Goal: Information Seeking & Learning: Learn about a topic

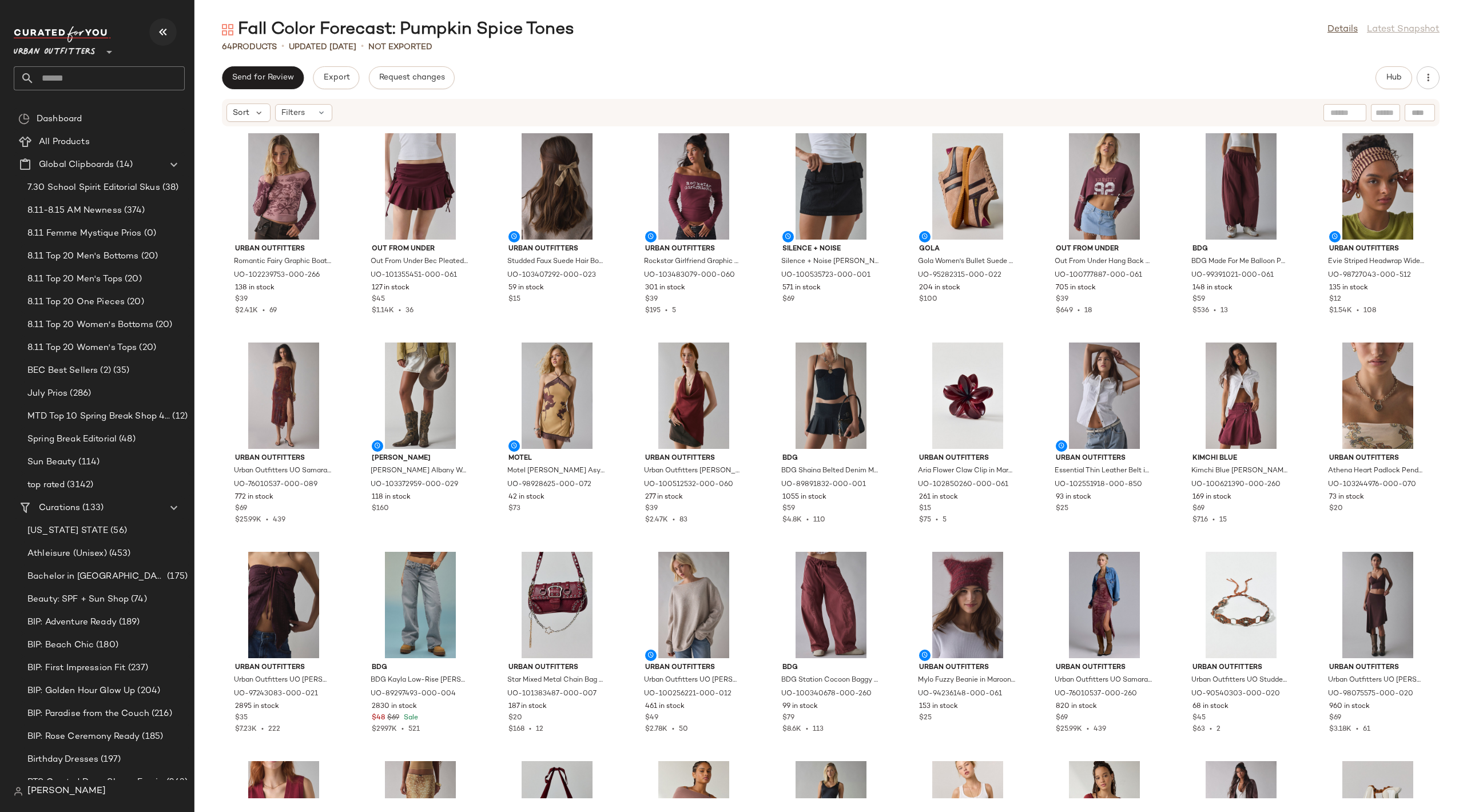
click at [169, 39] on icon "button" at bounding box center [163, 32] width 14 height 14
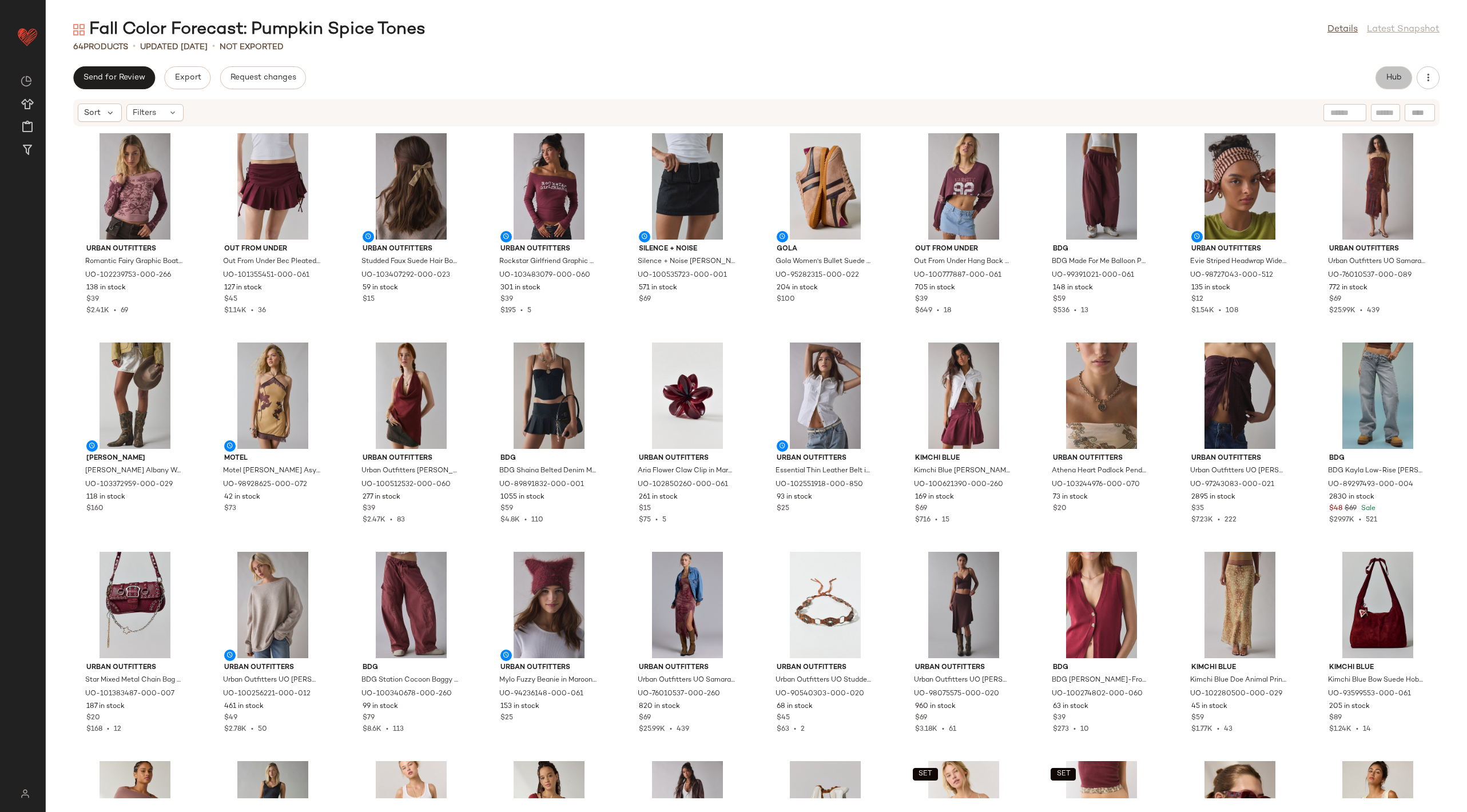
click at [1397, 70] on button "Hub" at bounding box center [1394, 78] width 37 height 23
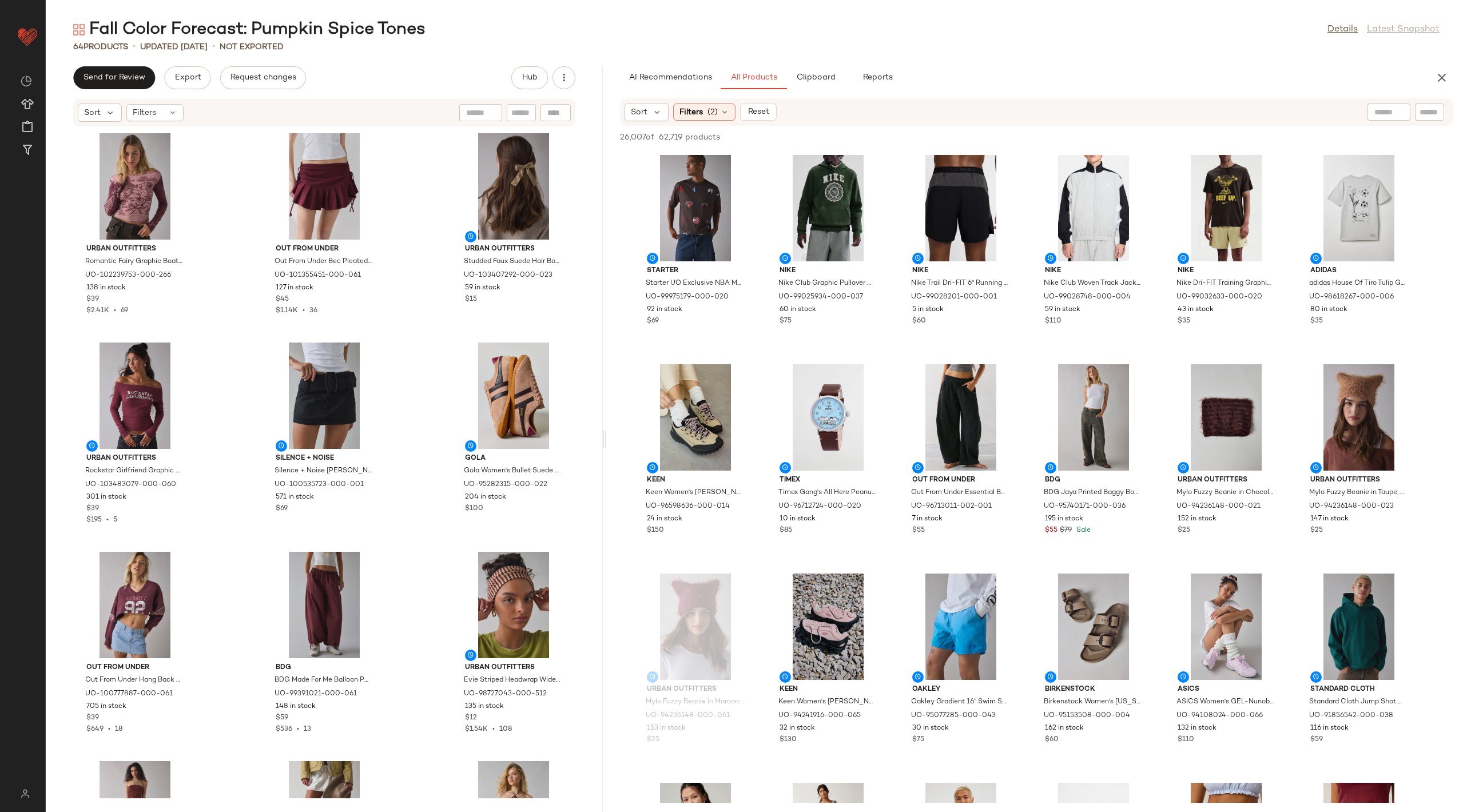
drag, startPoint x: 757, startPoint y: 440, endPoint x: 607, endPoint y: 443, distance: 150.0
click at [607, 443] on div "Fall Color Forecast: Pumpkin Spice Tones Details Latest Snapshot 64 Products • …" at bounding box center [757, 414] width 1422 height 793
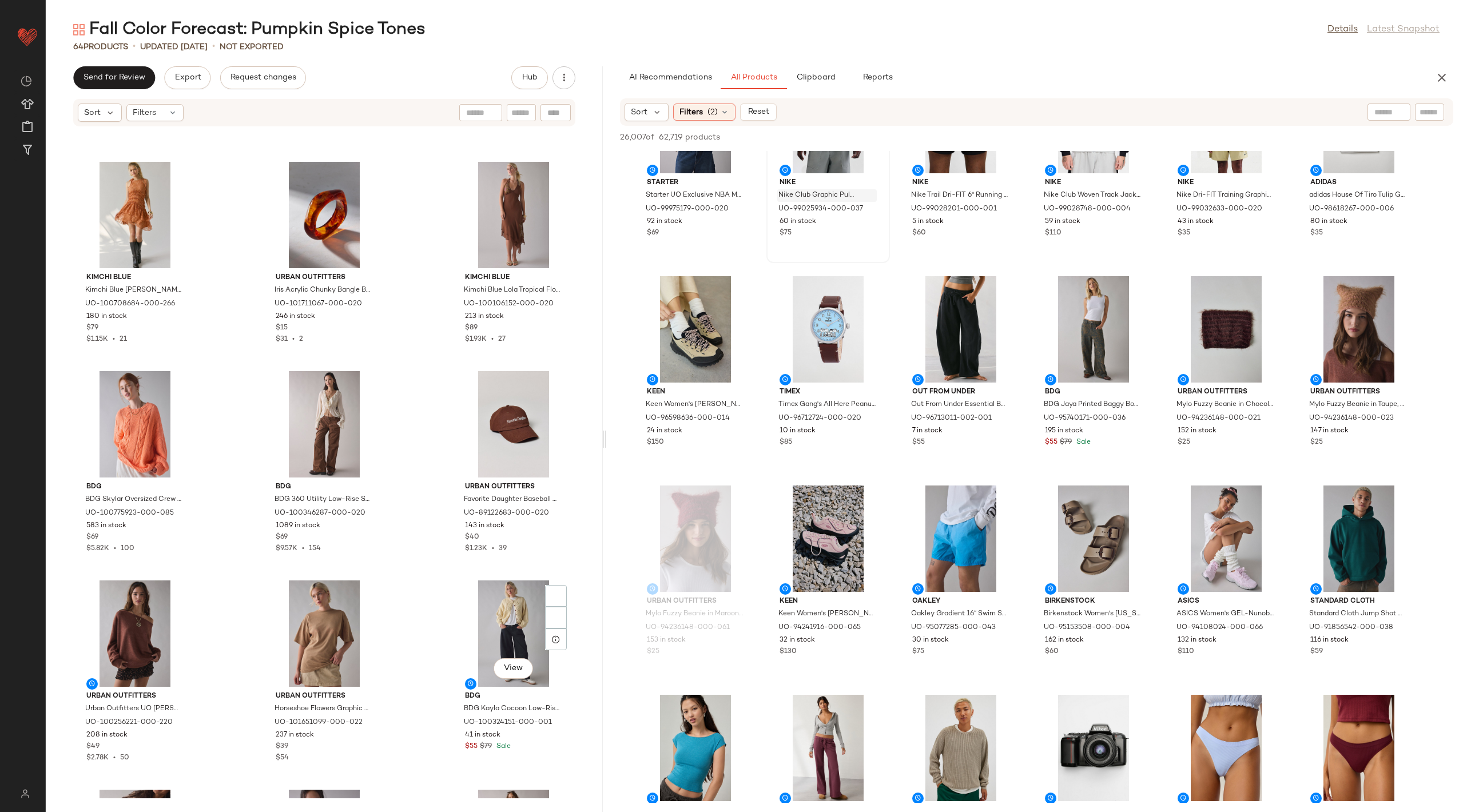
scroll to position [3317, 0]
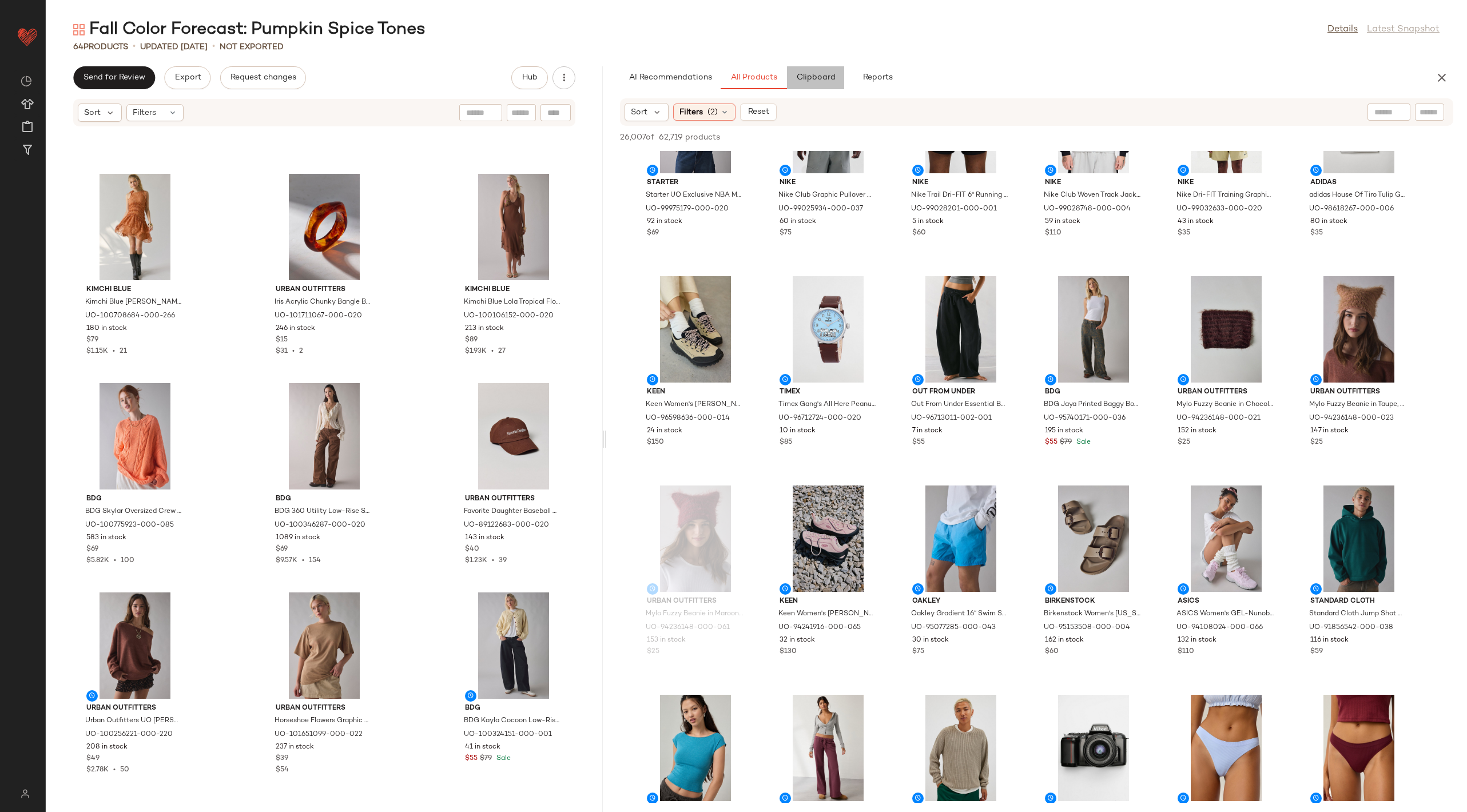
click at [827, 83] on span "Clipboard" at bounding box center [816, 78] width 39 height 9
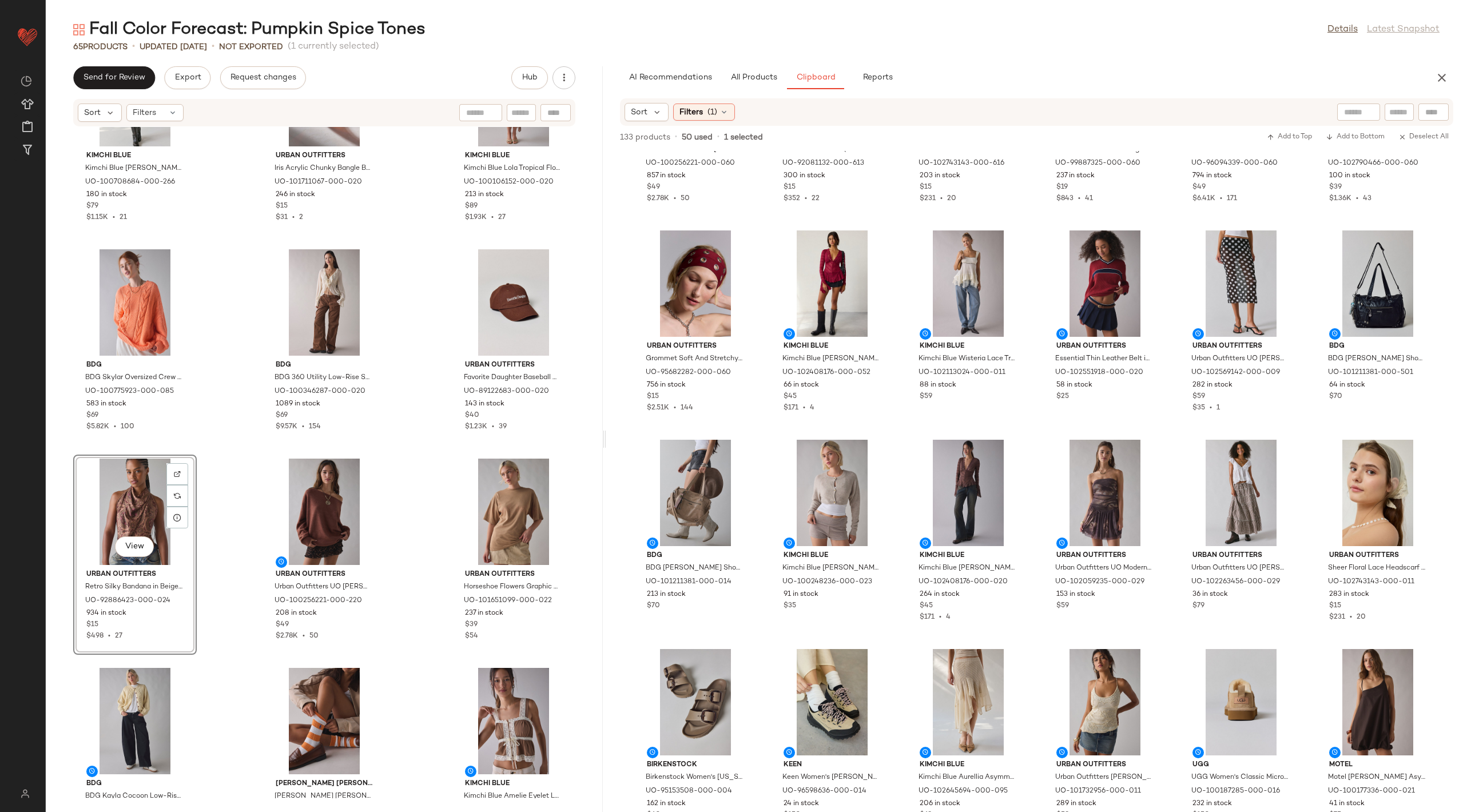
scroll to position [2094, 0]
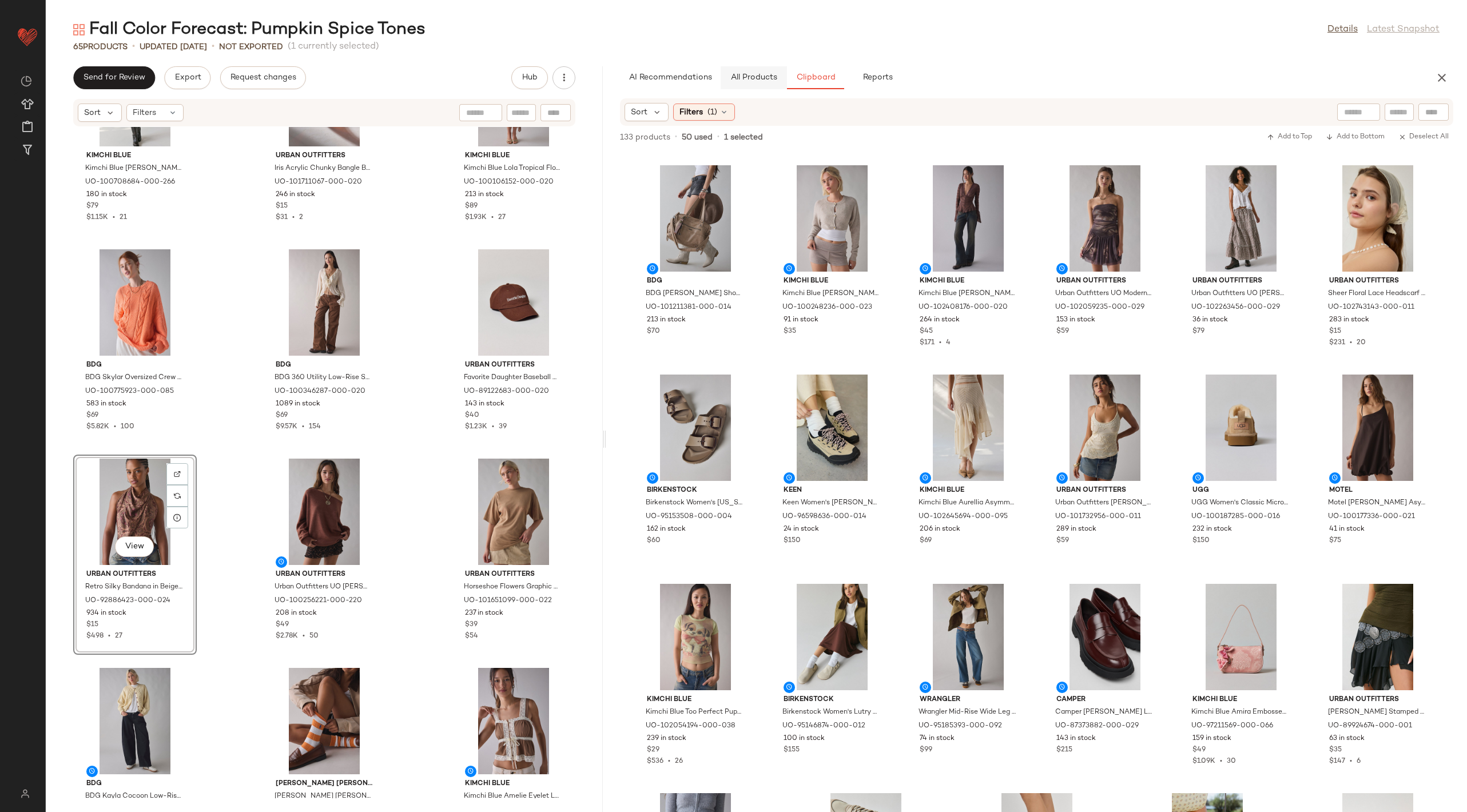
click at [764, 84] on button "All Products" at bounding box center [754, 78] width 67 height 23
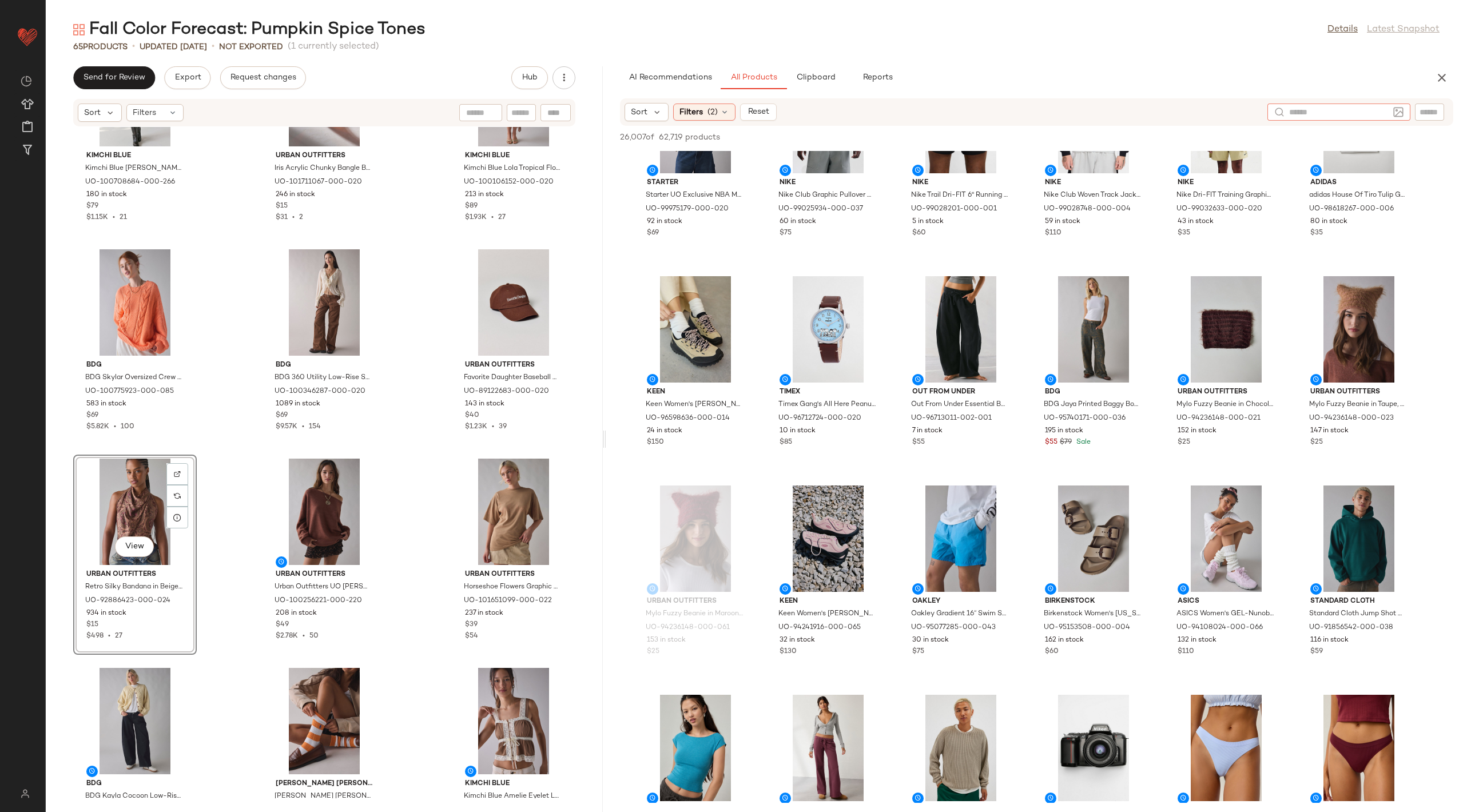
click at [1389, 106] on div at bounding box center [1339, 112] width 143 height 17
type input "******"
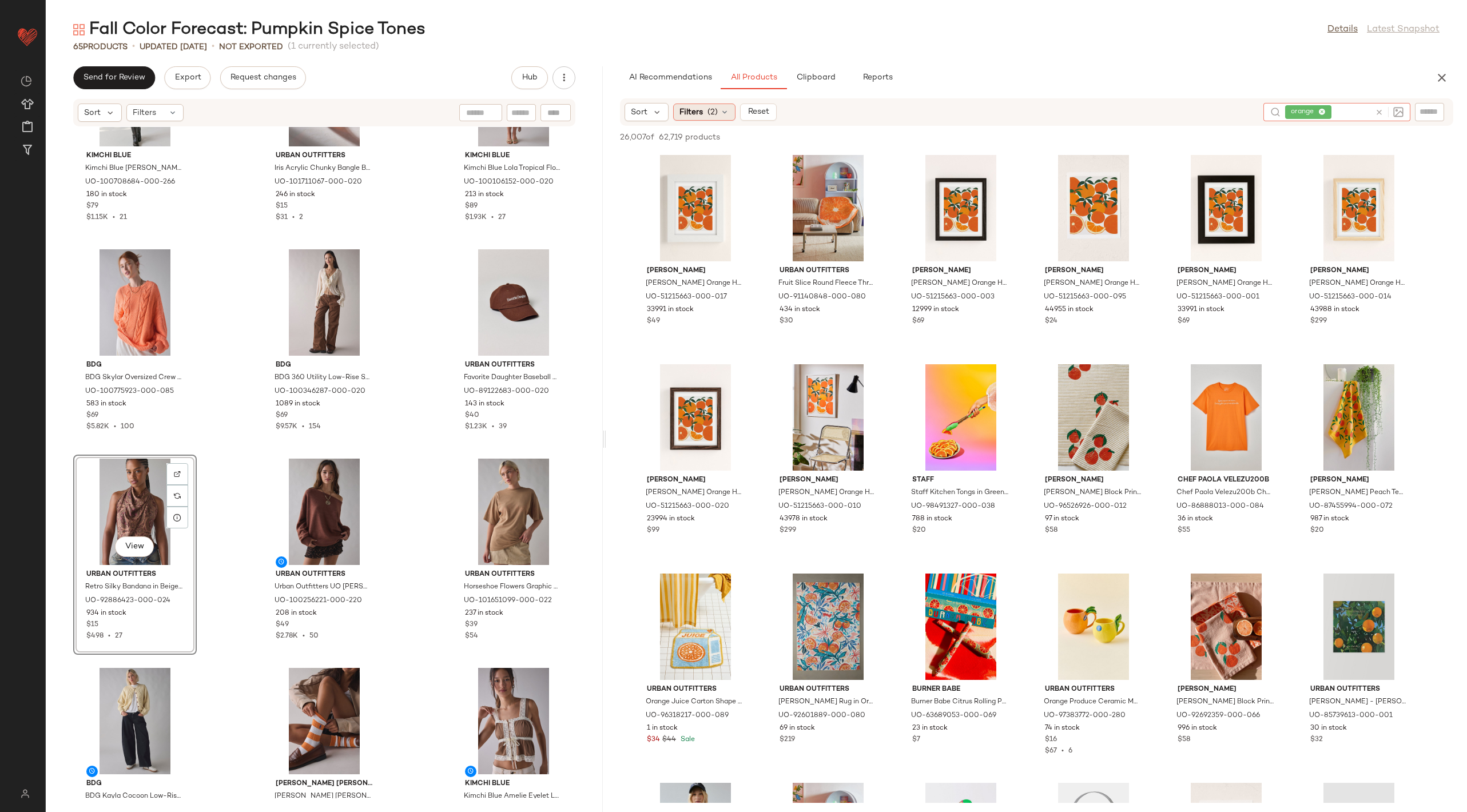
click at [701, 119] on div "Filters (2)" at bounding box center [704, 112] width 62 height 17
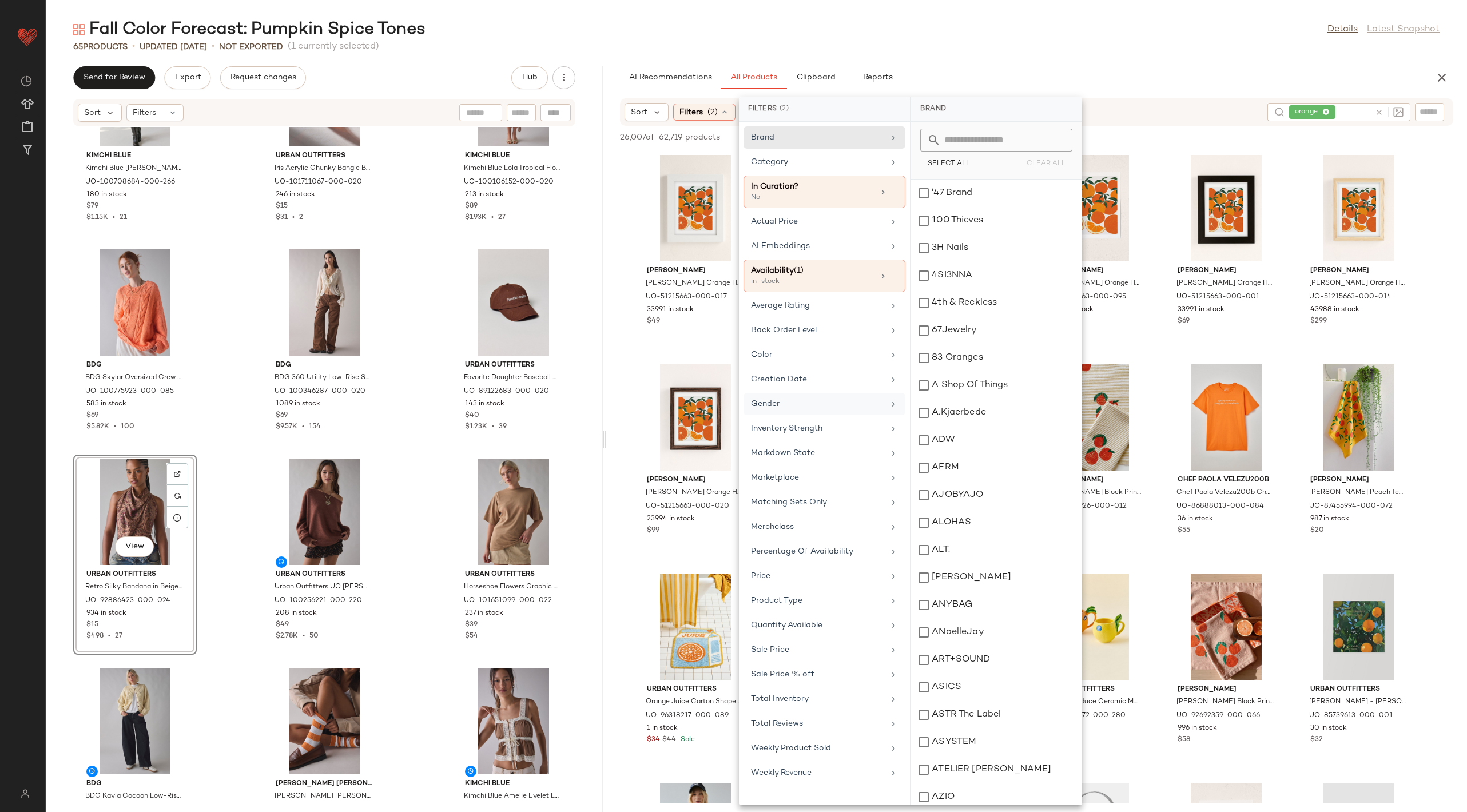
drag, startPoint x: 814, startPoint y: 414, endPoint x: 808, endPoint y: 403, distance: 12.5
click at [808, 403] on div "Brand Category In Curation? No Actual Price AI Embeddings Availability (1) in_s…" at bounding box center [825, 463] width 171 height 683
click at [808, 403] on div "Gender" at bounding box center [818, 403] width 134 height 12
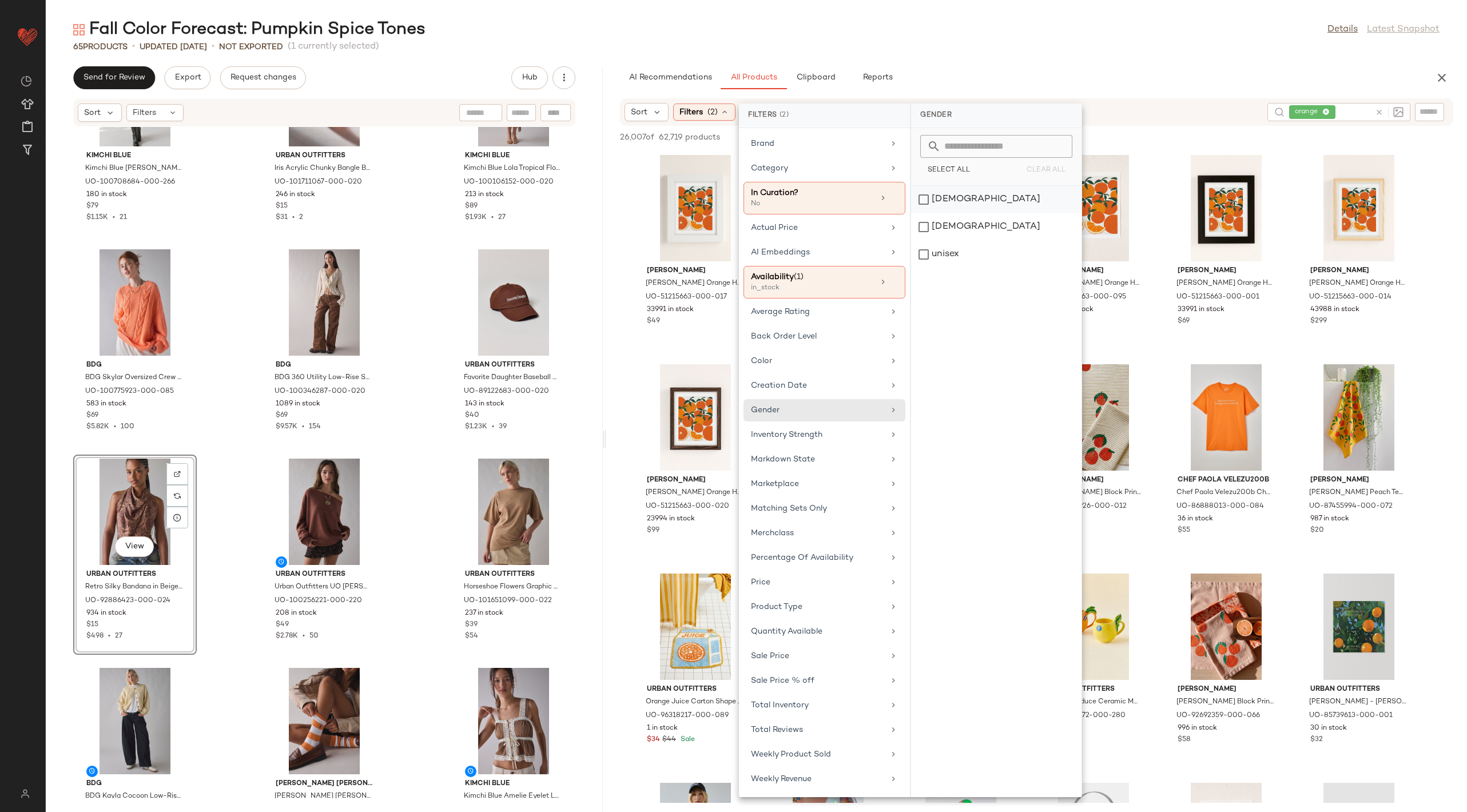
click at [947, 213] on div "[DEMOGRAPHIC_DATA]" at bounding box center [996, 226] width 170 height 27
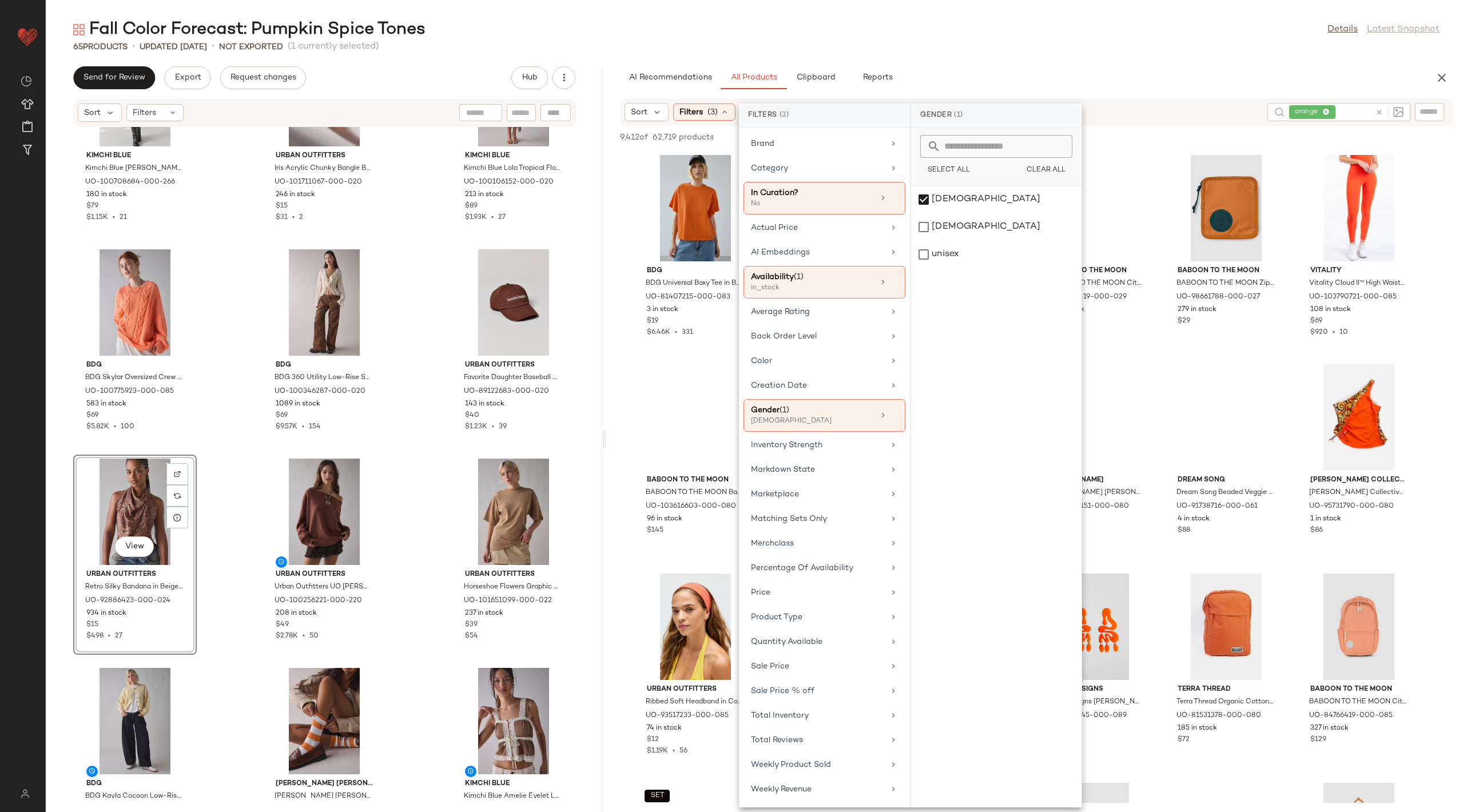
click at [1023, 75] on div "AI Recommendations All Products Clipboard Reports" at bounding box center [1017, 78] width 797 height 23
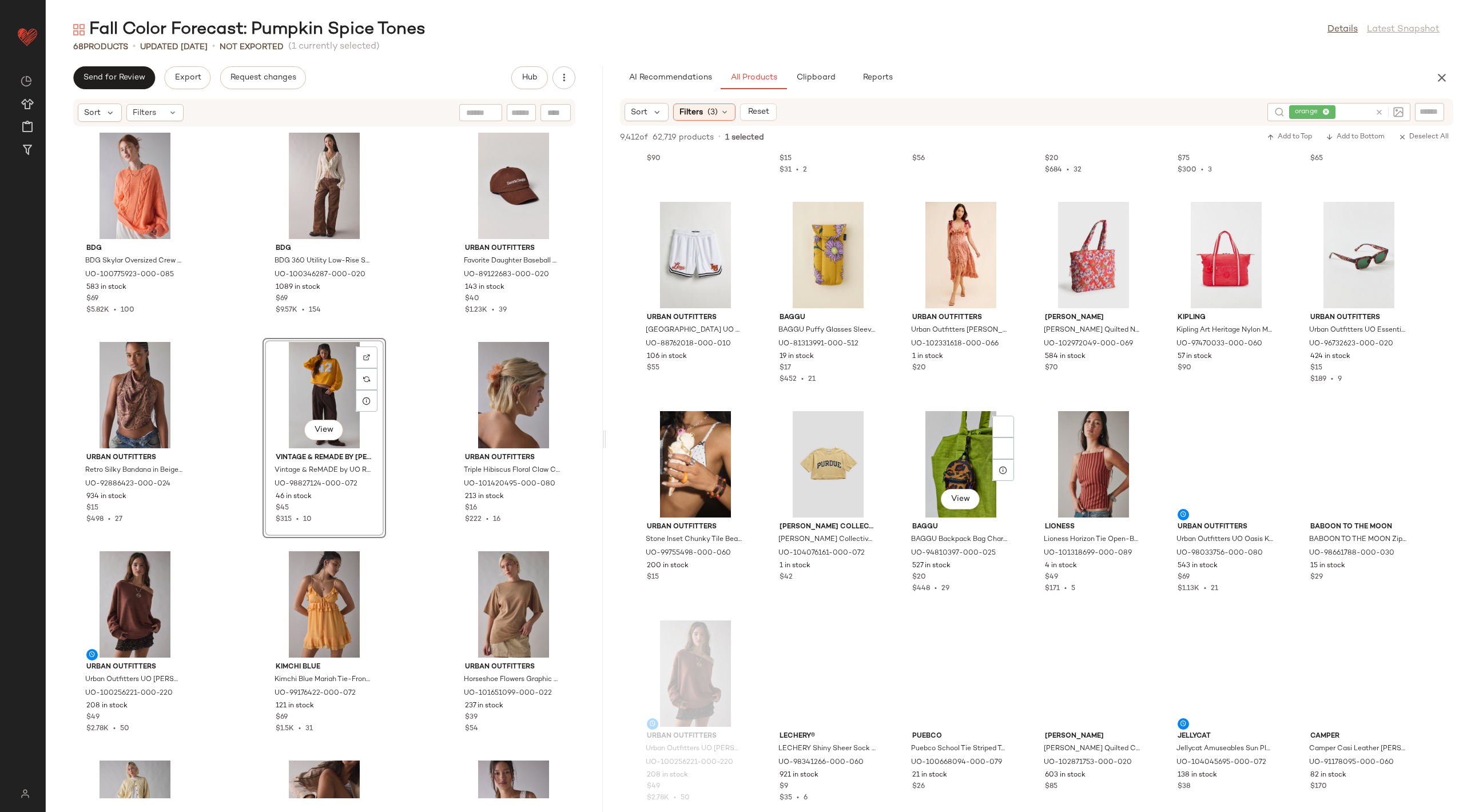
scroll to position [16085, 0]
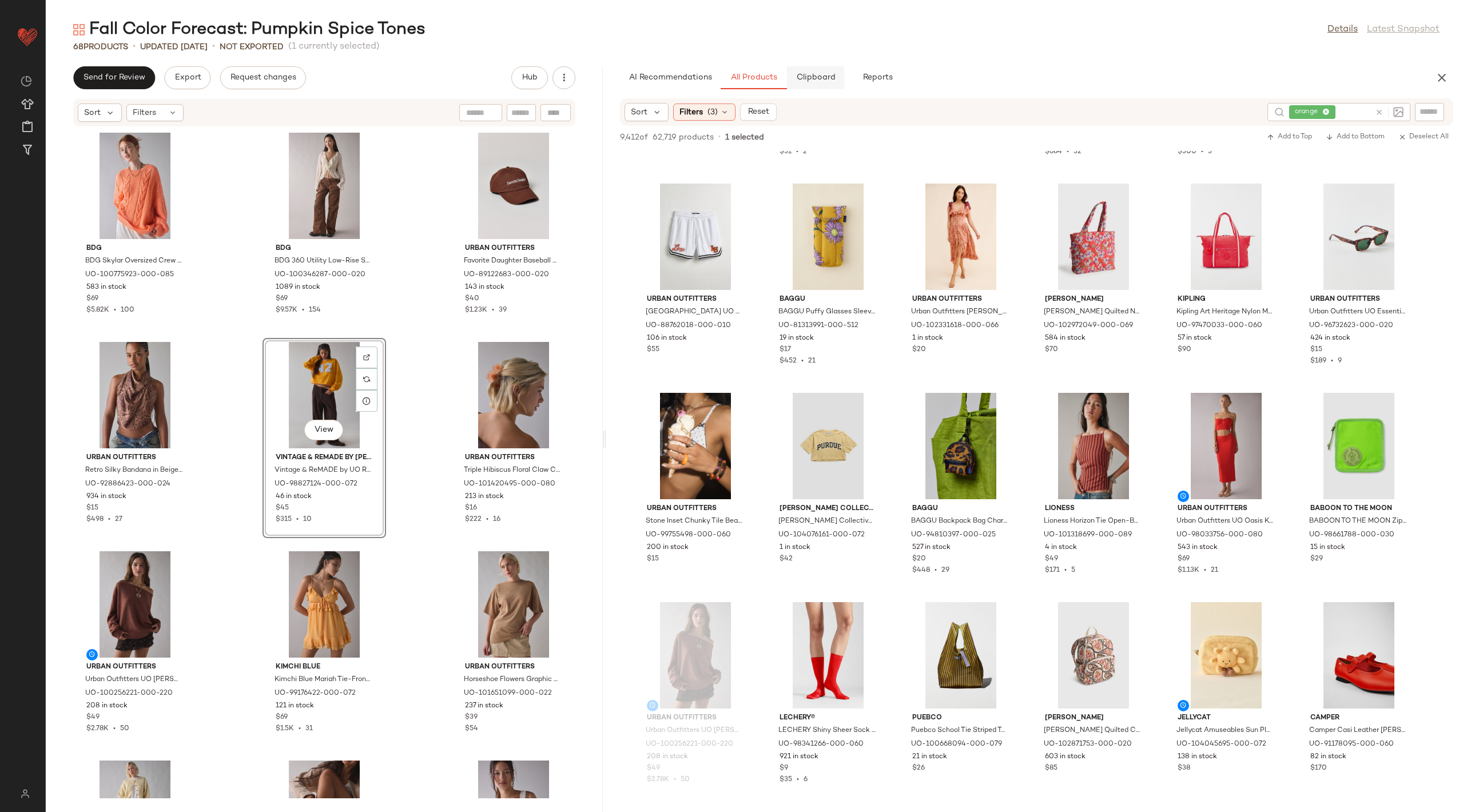
click at [822, 72] on button "Clipboard" at bounding box center [815, 78] width 57 height 23
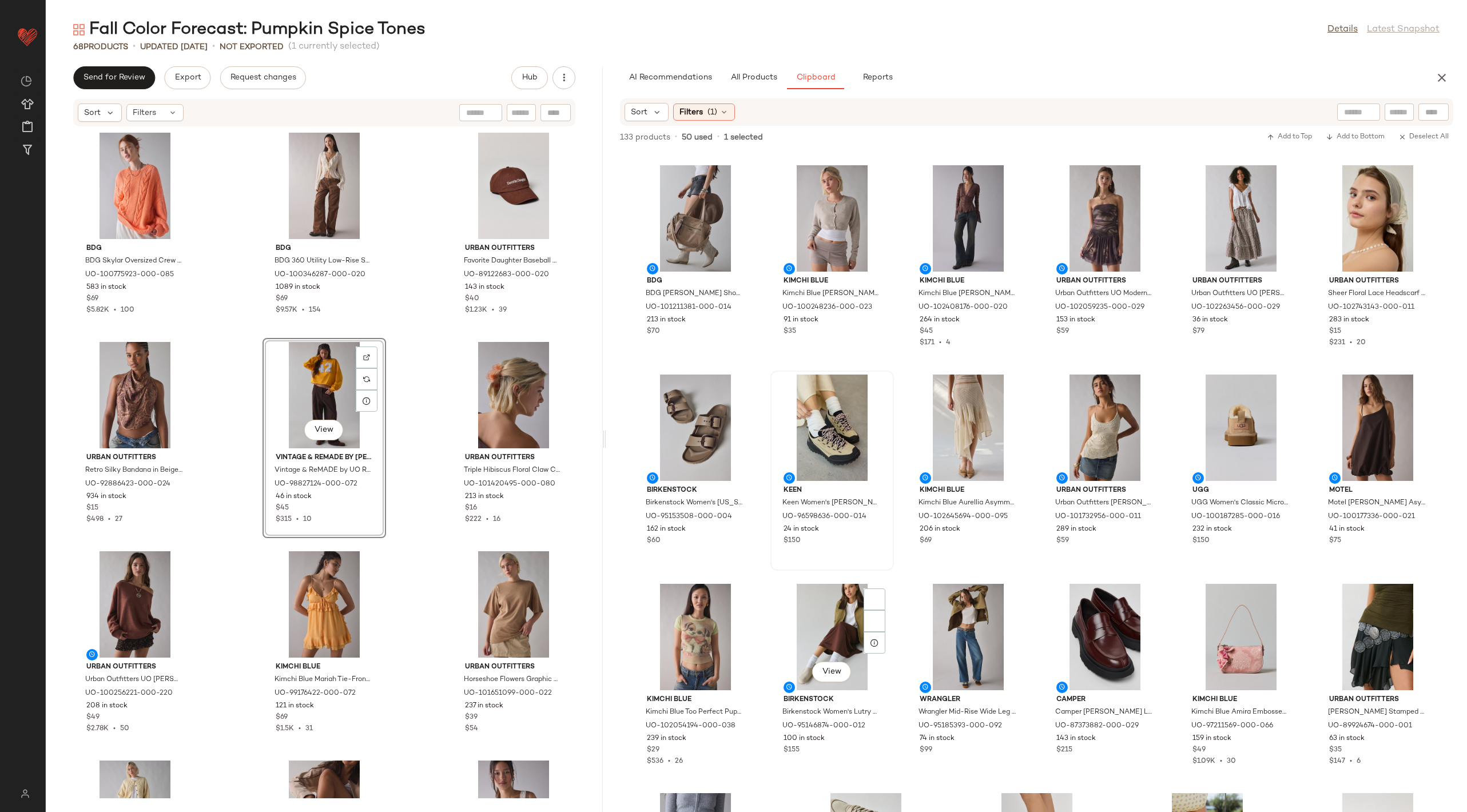
scroll to position [2271, 0]
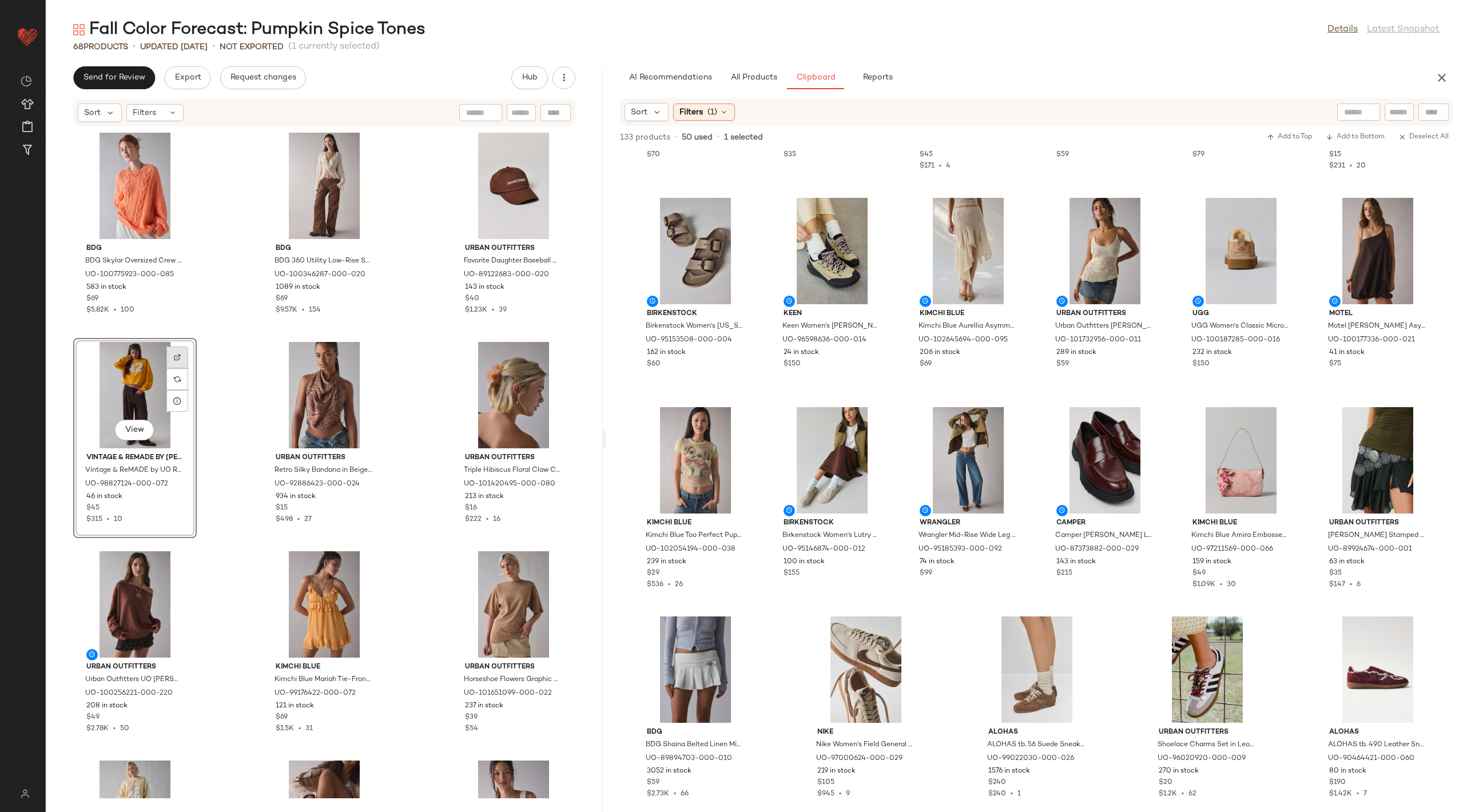
click at [178, 355] on img at bounding box center [177, 357] width 7 height 7
click at [746, 81] on span "All Products" at bounding box center [754, 78] width 47 height 9
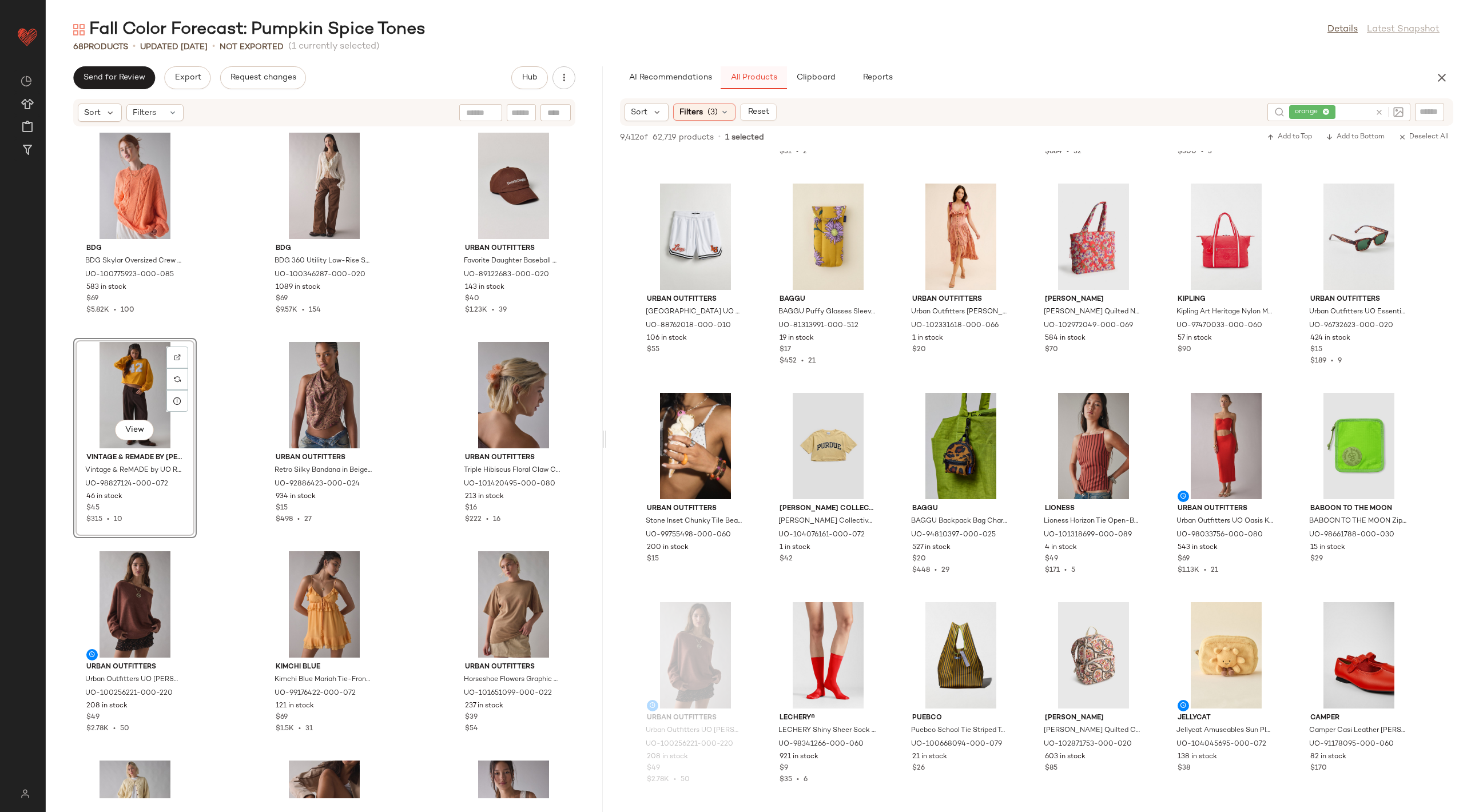
scroll to position [2270, 0]
click at [1379, 109] on icon at bounding box center [1379, 112] width 8 height 8
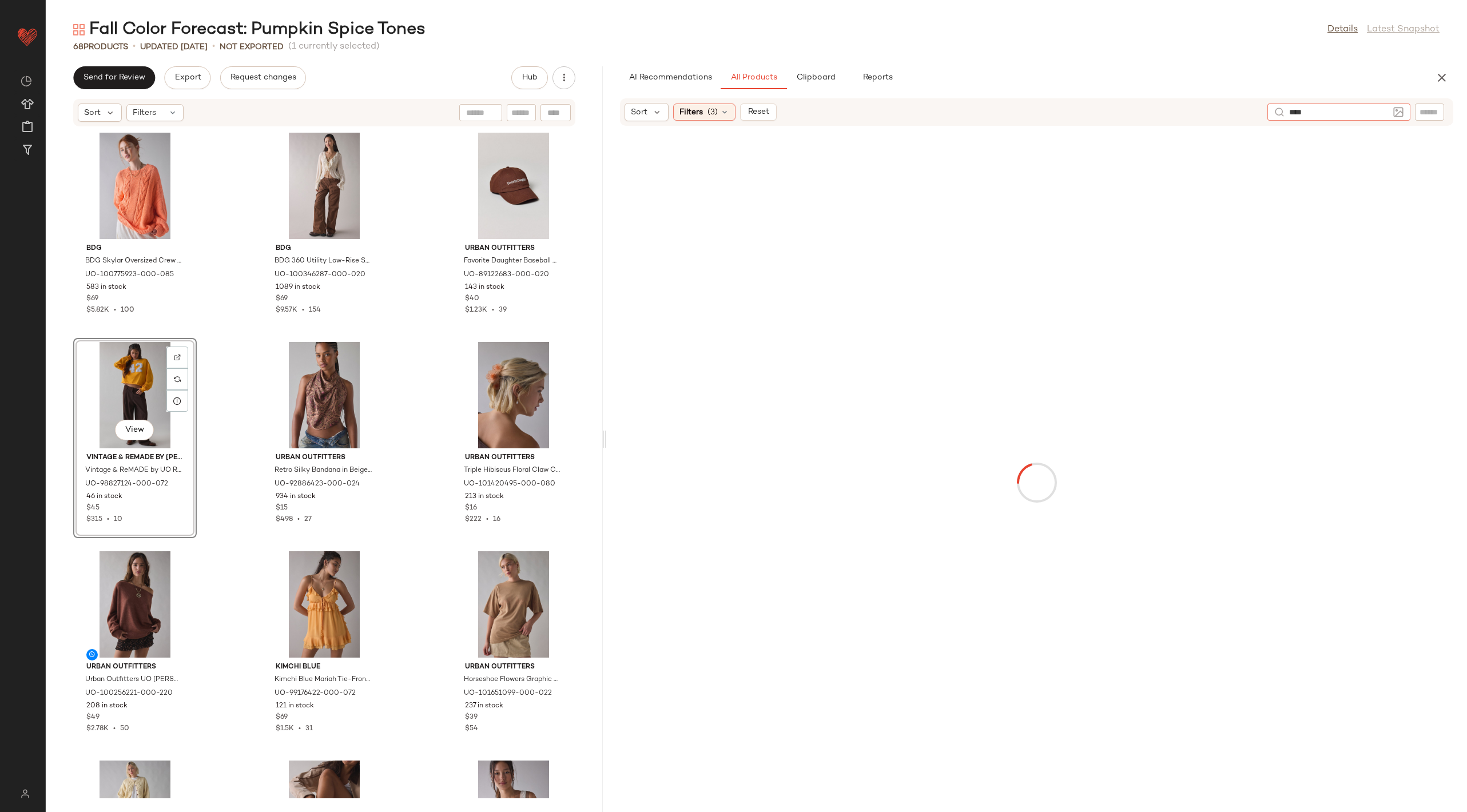
type input "*****"
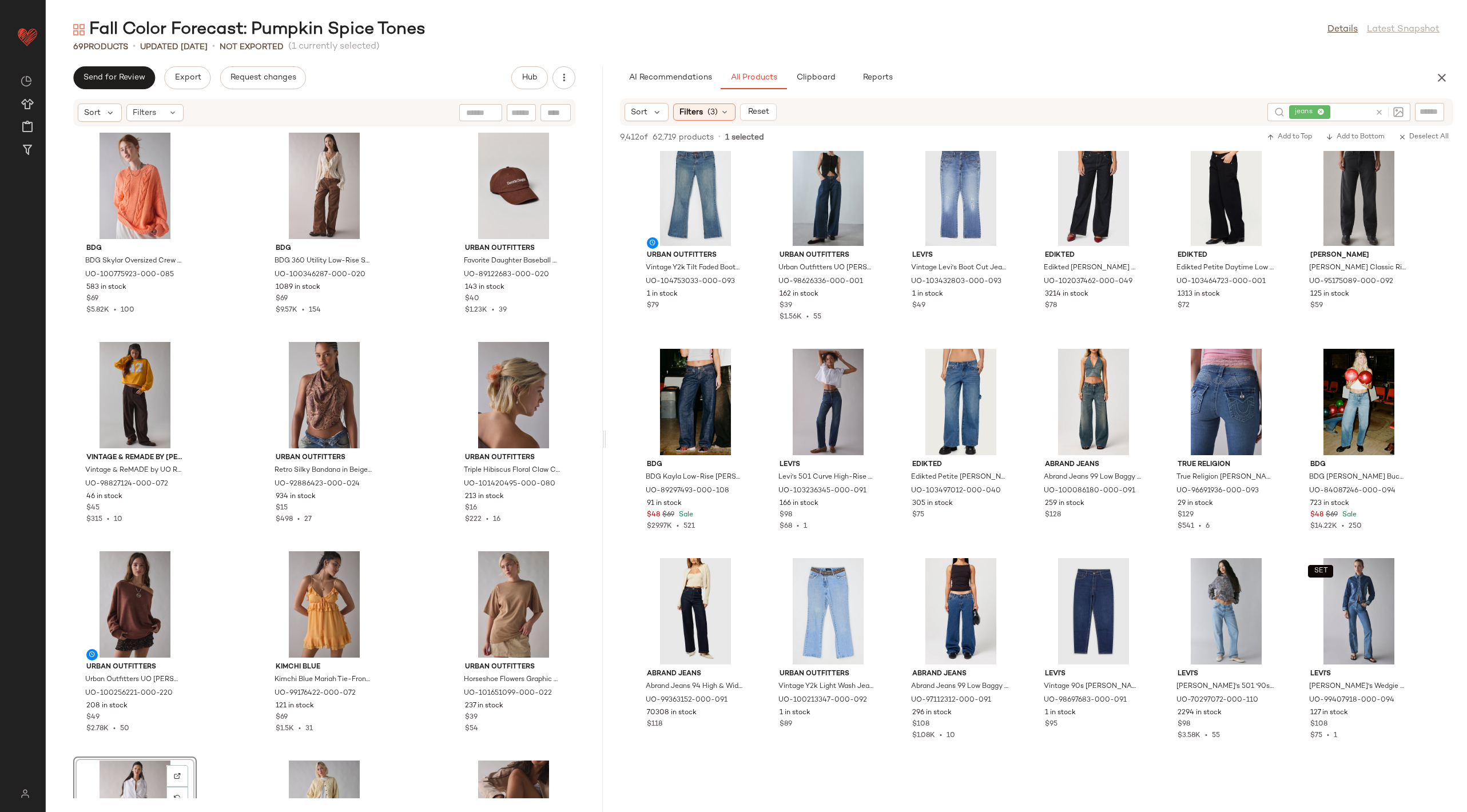
scroll to position [3585, 0]
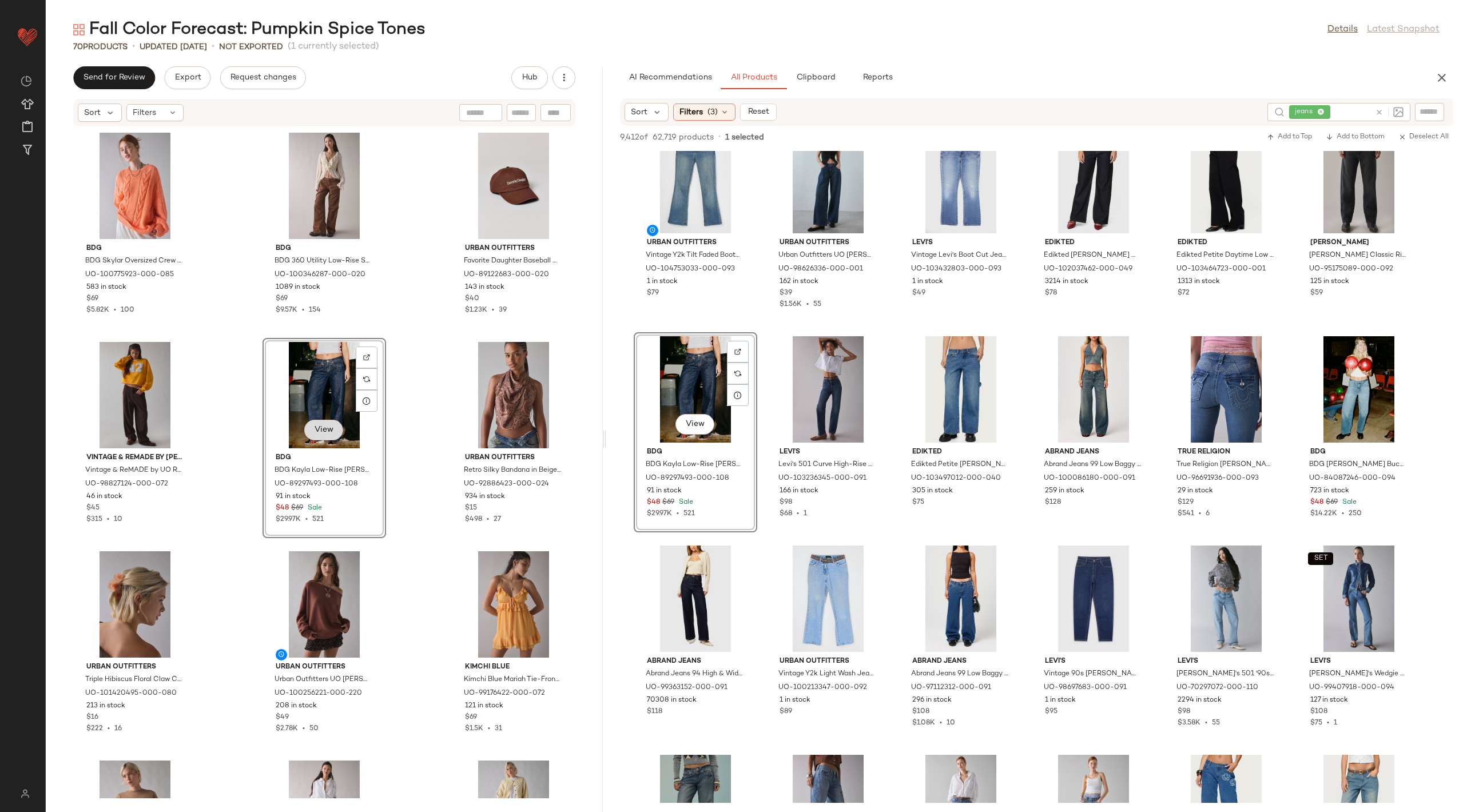
click at [318, 437] on button "View" at bounding box center [323, 430] width 39 height 21
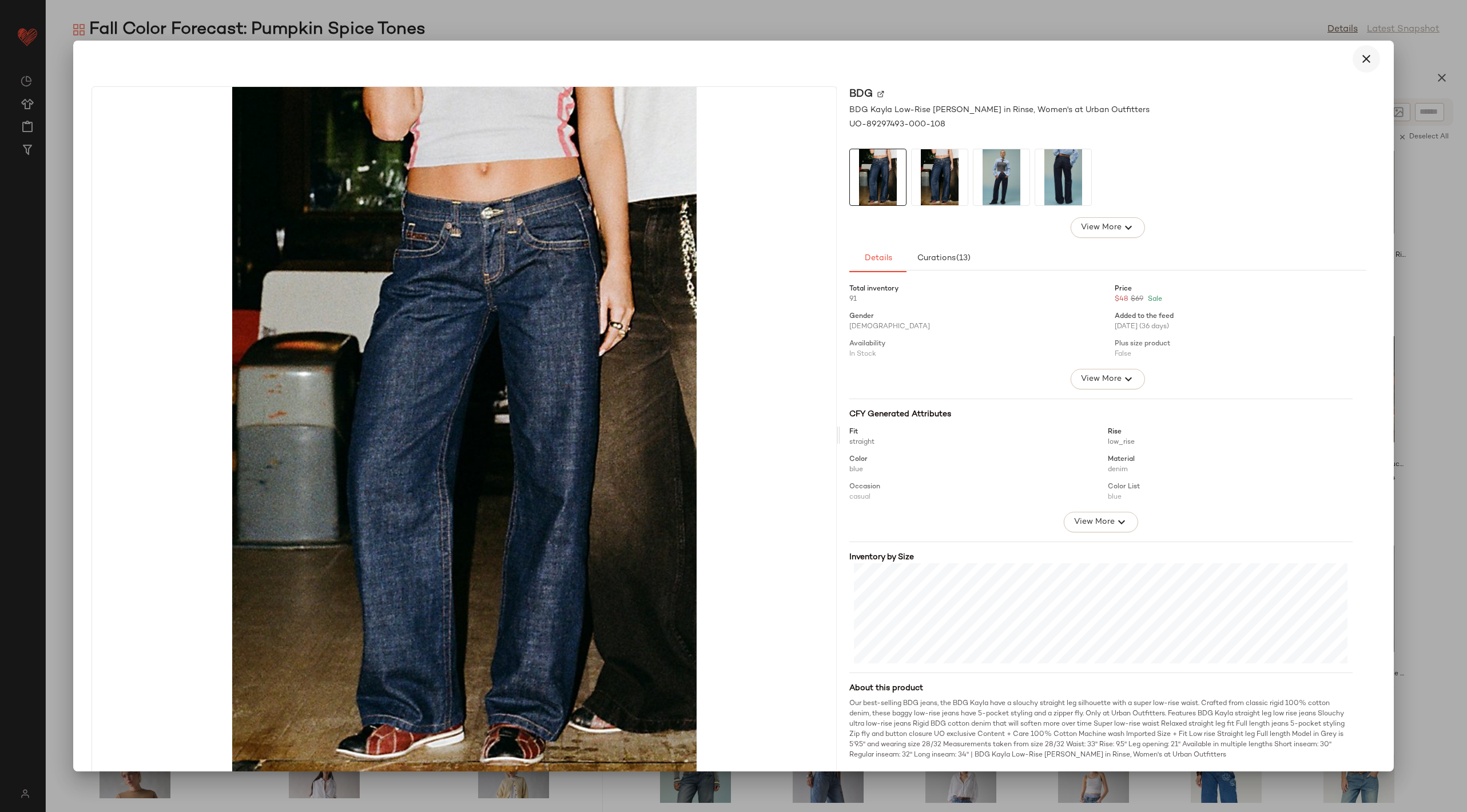
click at [1363, 59] on icon "button" at bounding box center [1366, 58] width 14 height 14
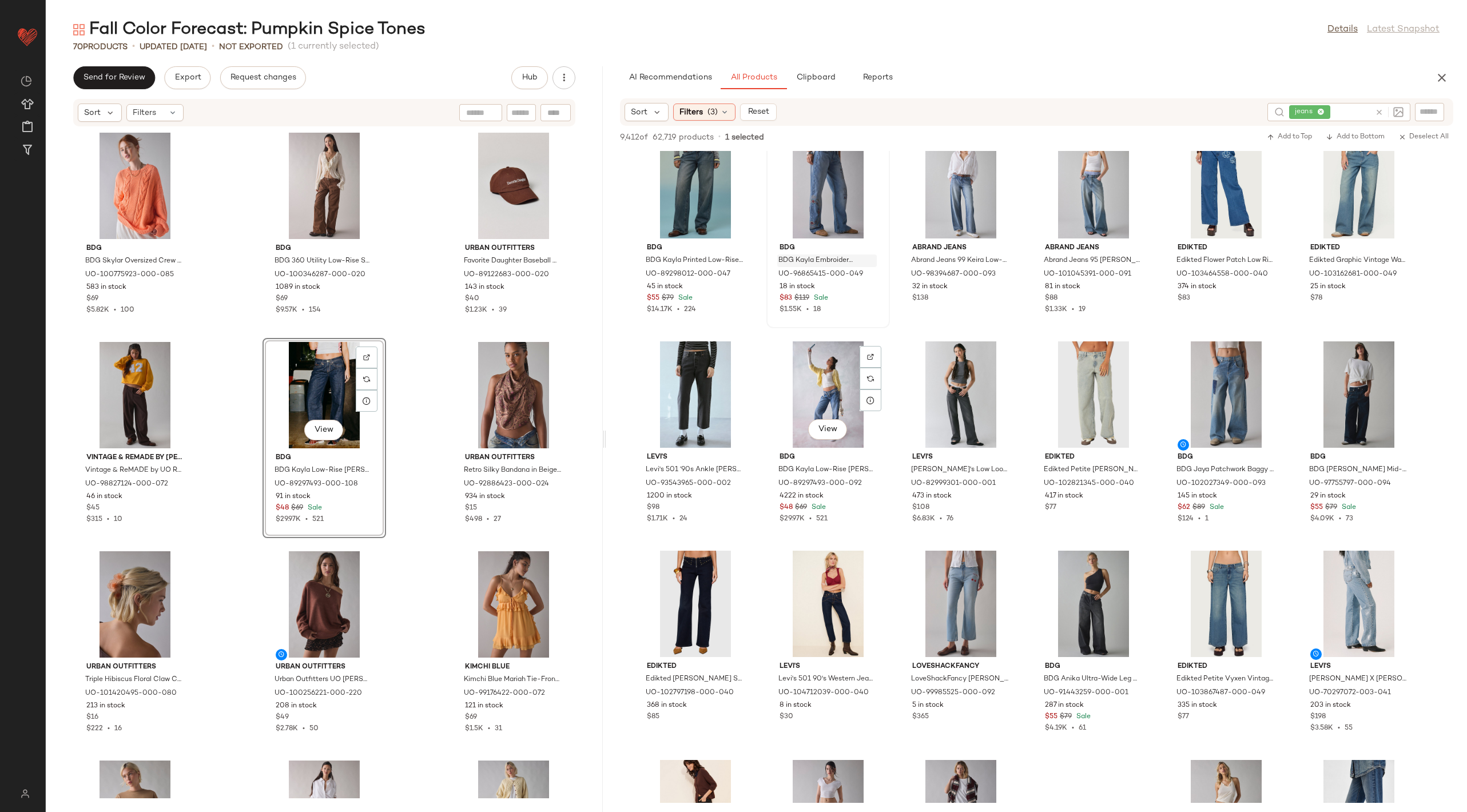
scroll to position [4424, 0]
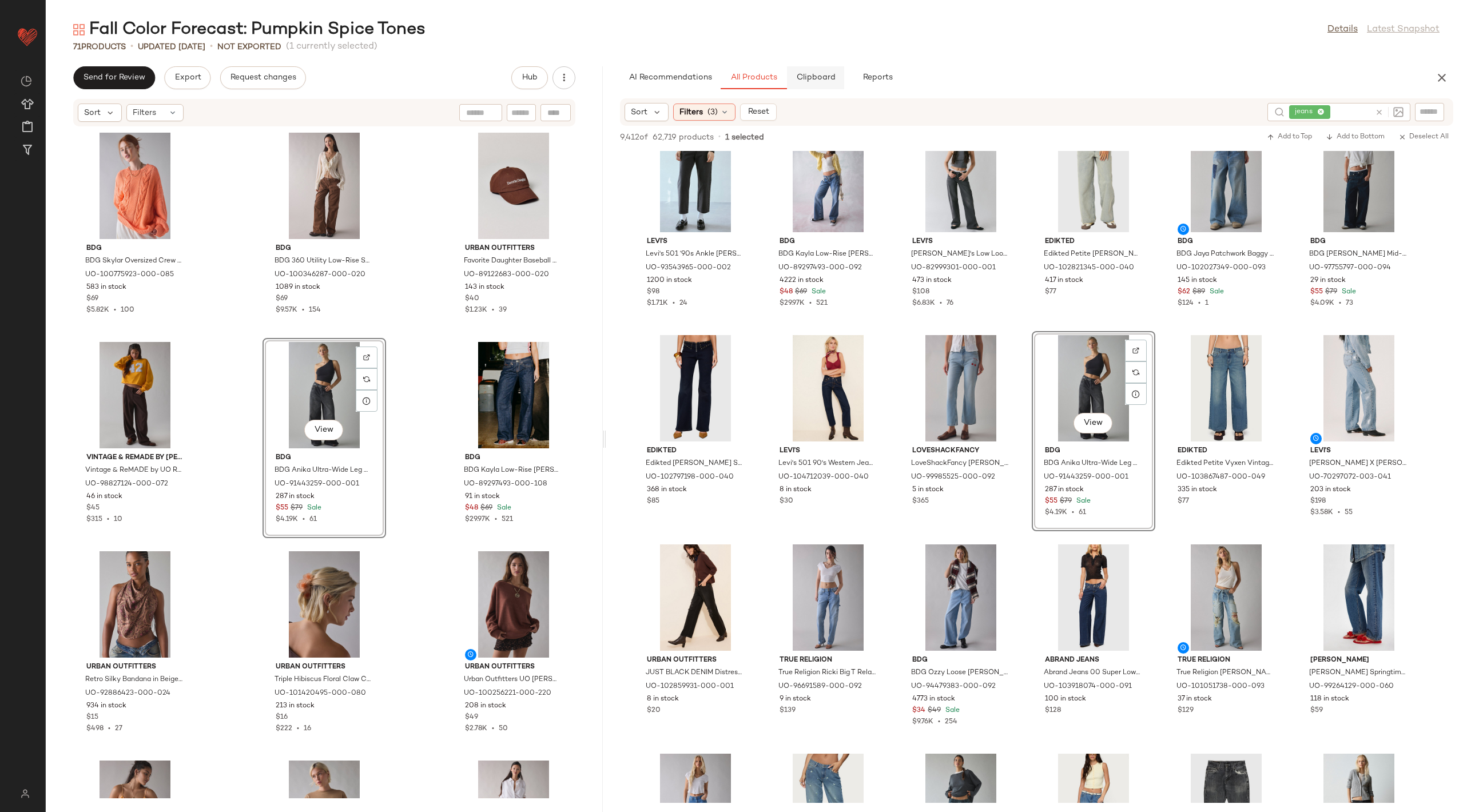
click at [816, 75] on span "Clipboard" at bounding box center [816, 78] width 39 height 9
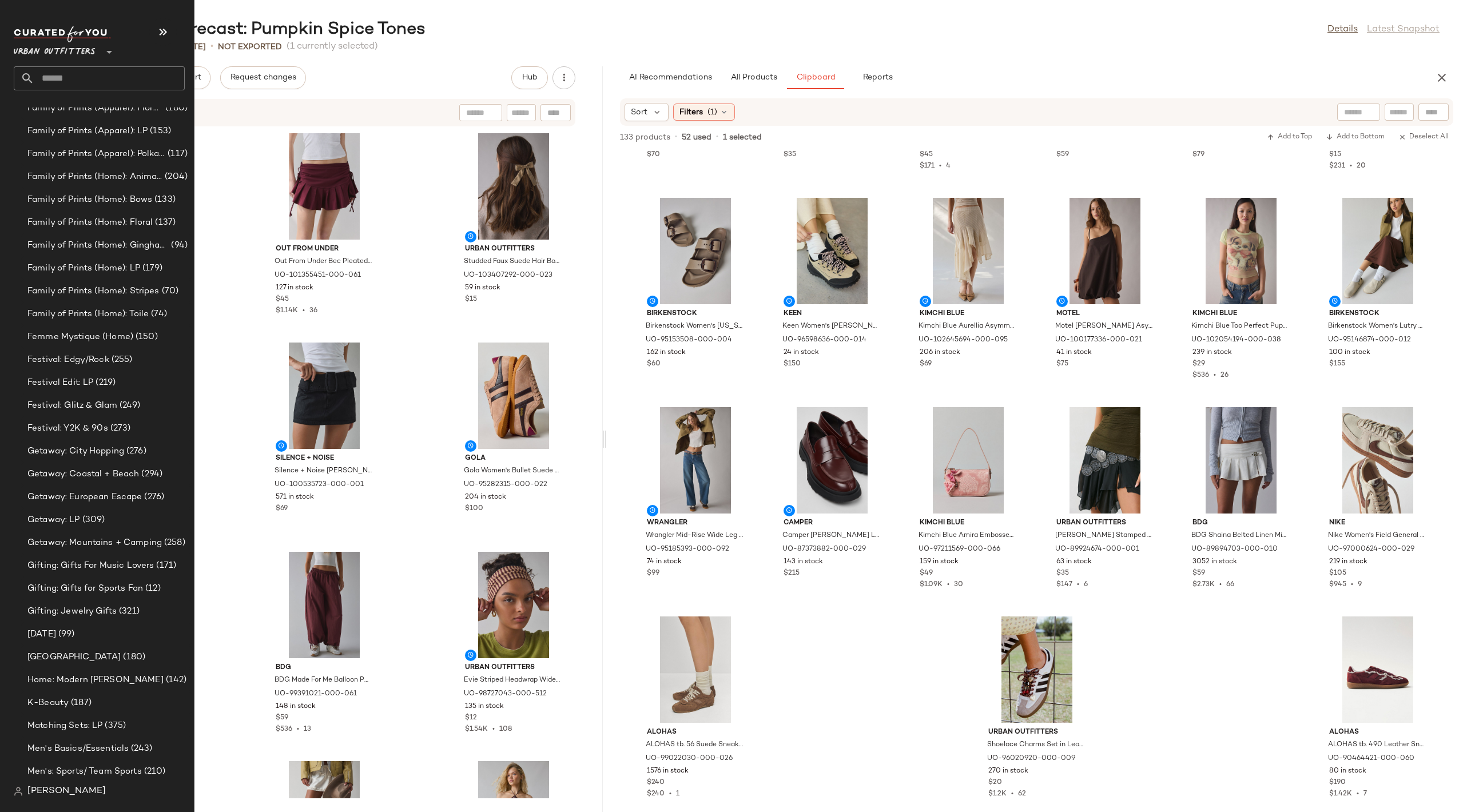
scroll to position [1431, 0]
click at [55, 609] on span "Gifting: Jewelry Gifts" at bounding box center [71, 609] width 89 height 13
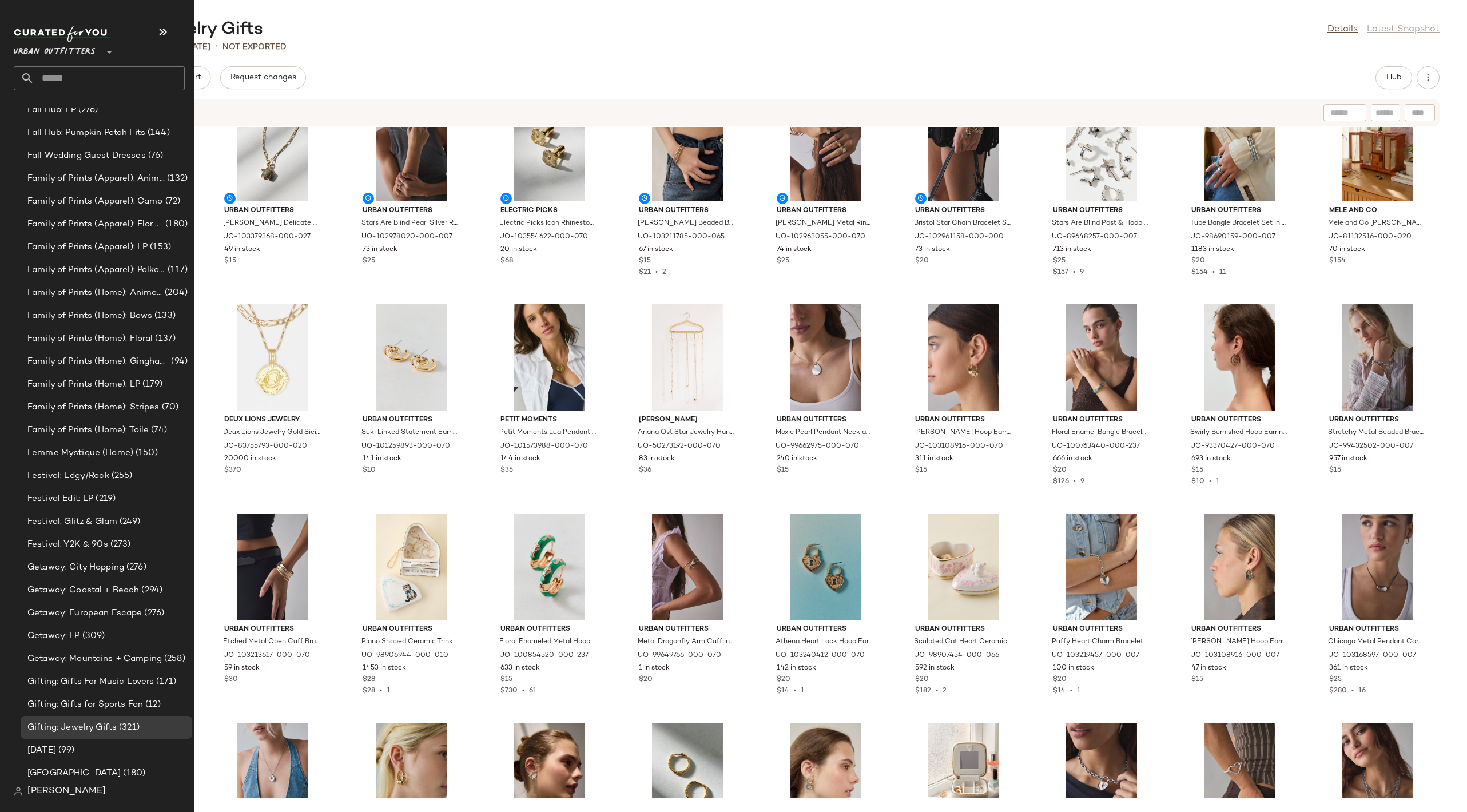
scroll to position [1476, 0]
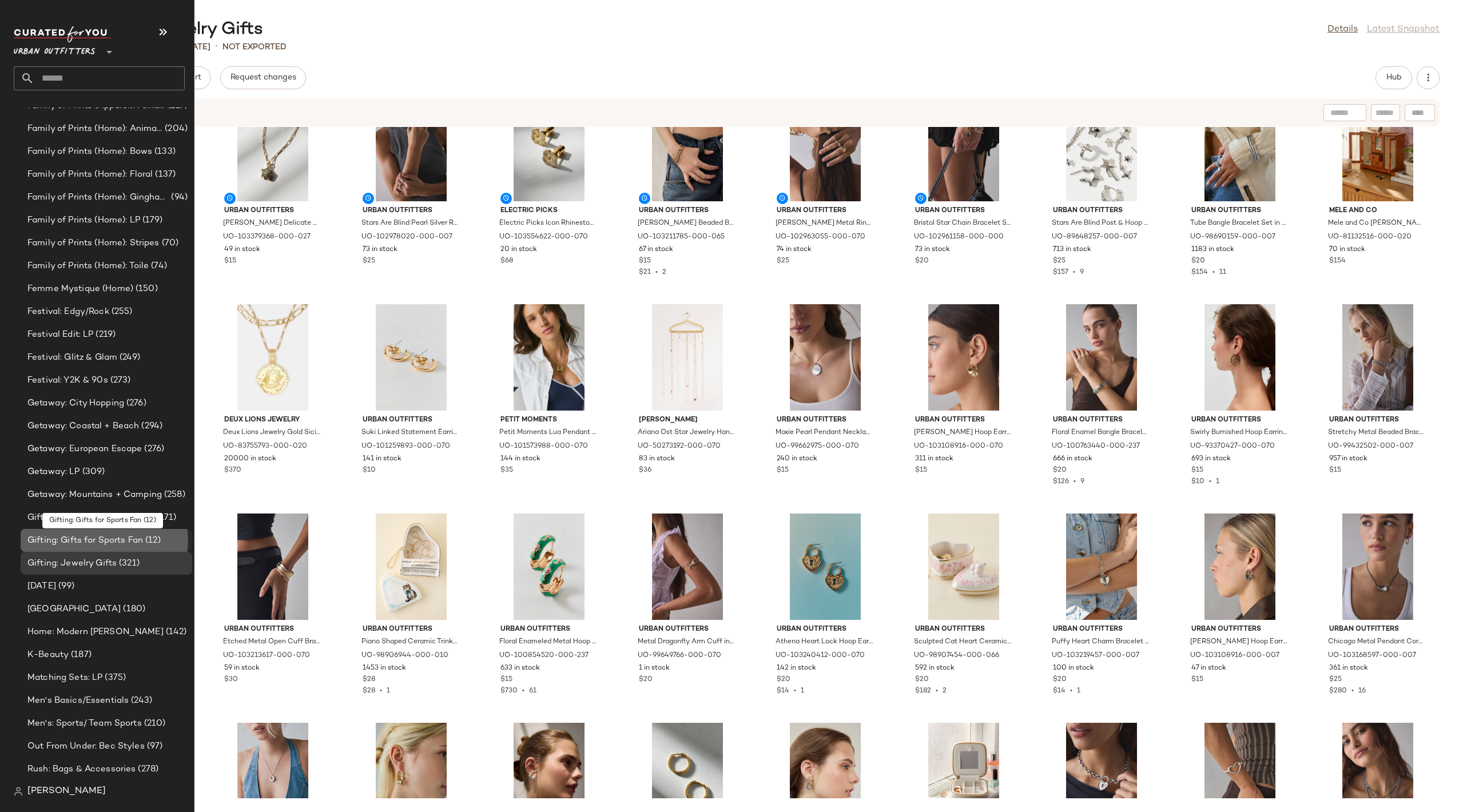
click at [135, 538] on span "Gifting: Gifts for Sports Fan" at bounding box center [85, 540] width 116 height 13
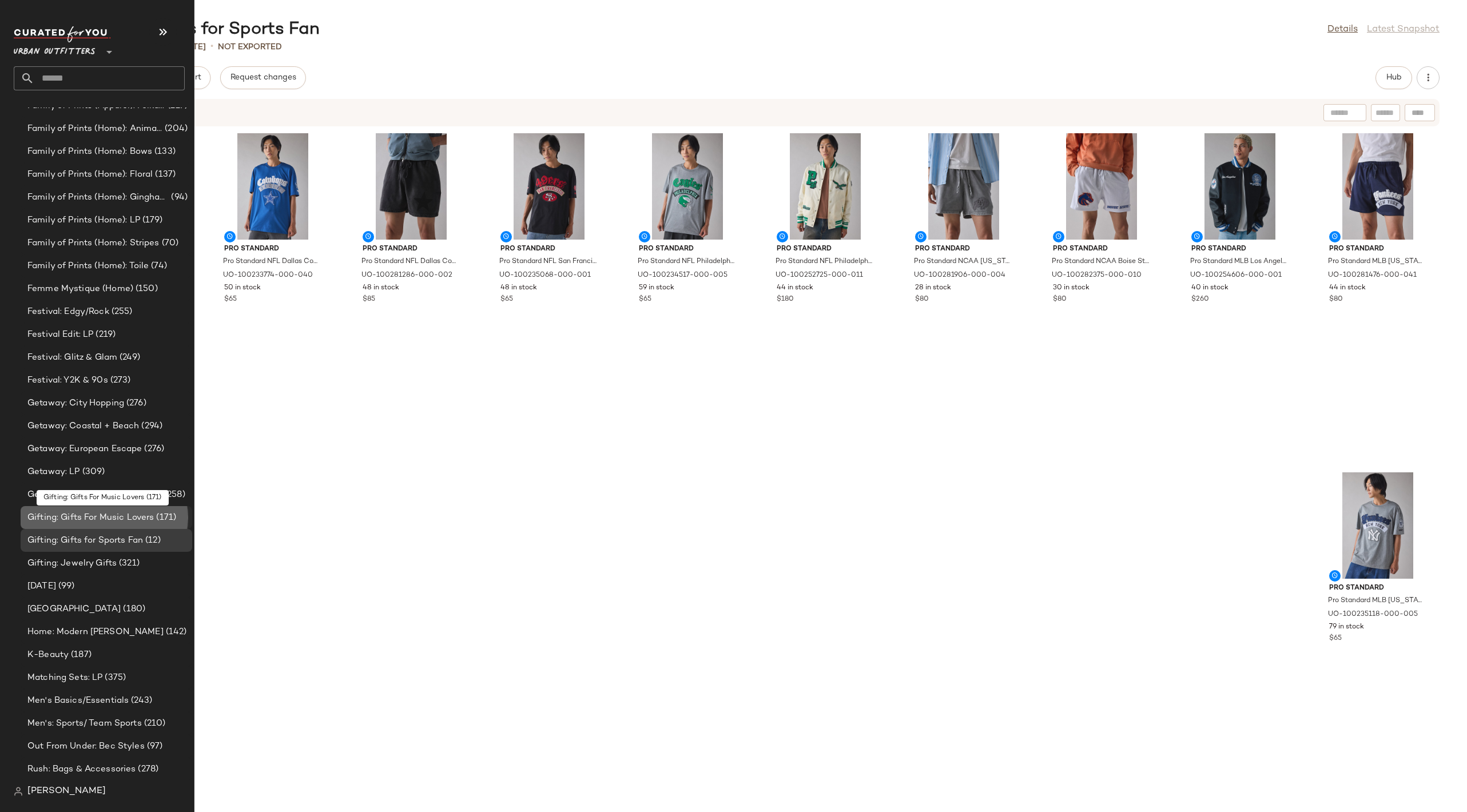
click at [131, 519] on span "Gifting: Gifts For Music Lovers" at bounding box center [90, 518] width 126 height 13
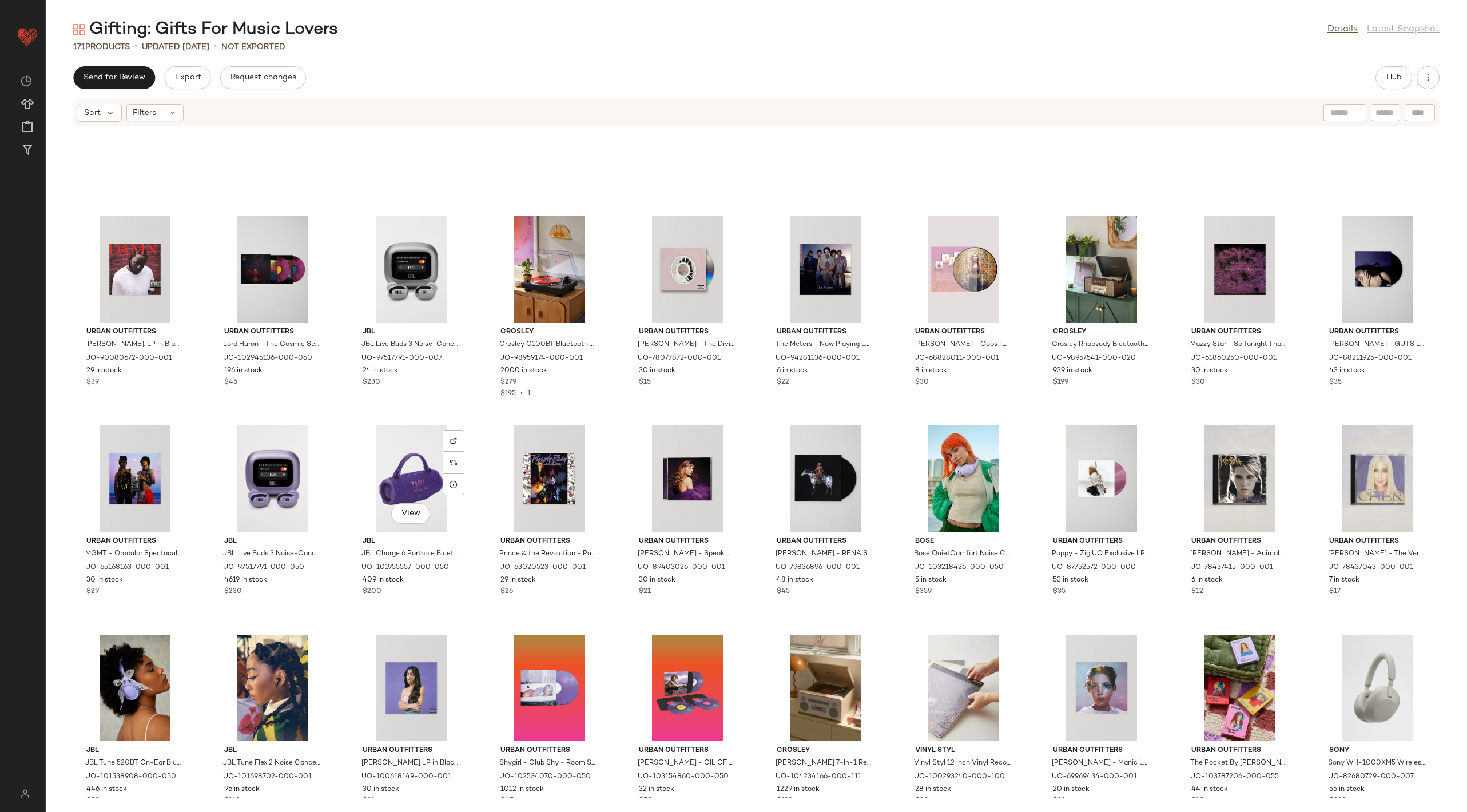
scroll to position [1312, 0]
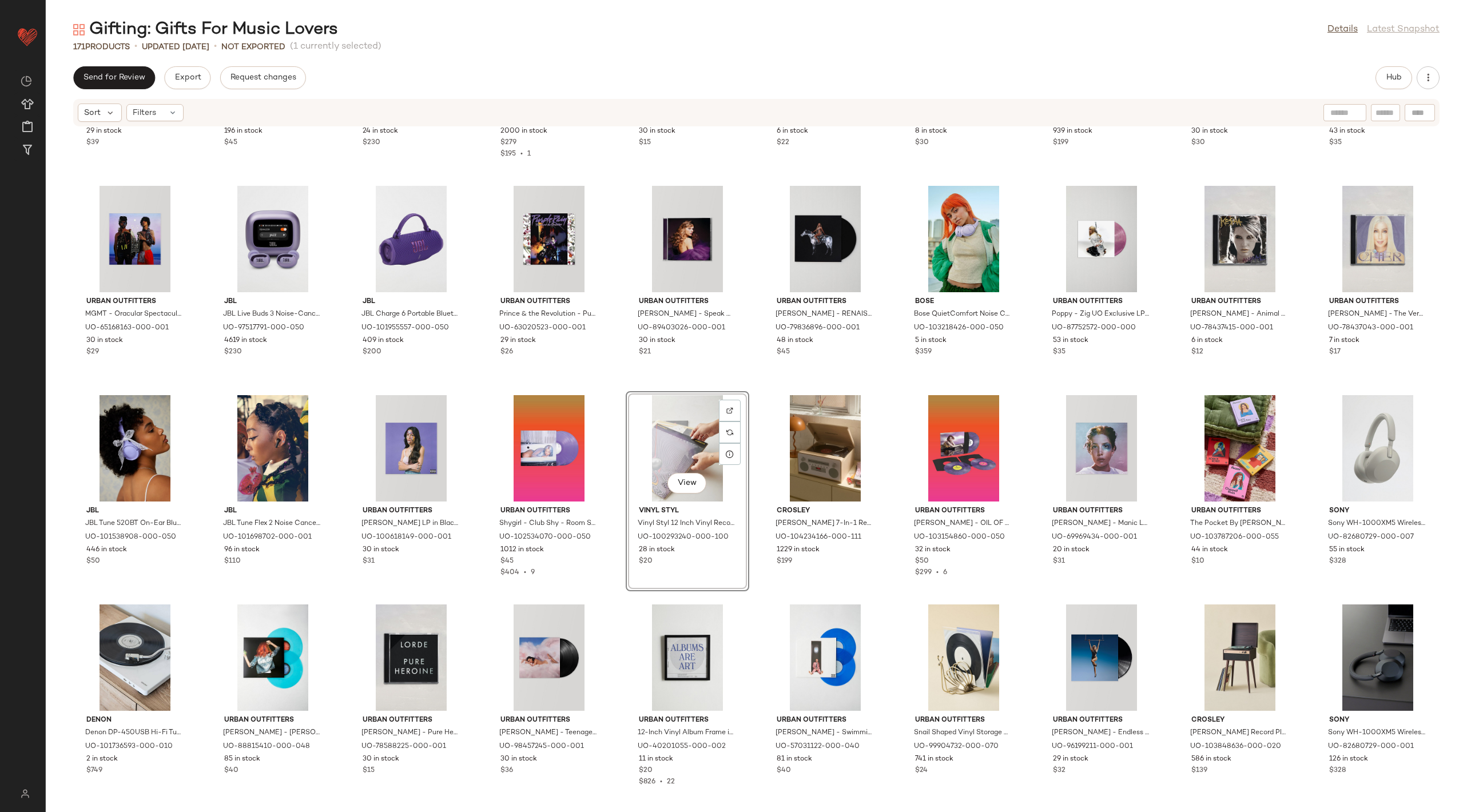
scroll to position [1422, 0]
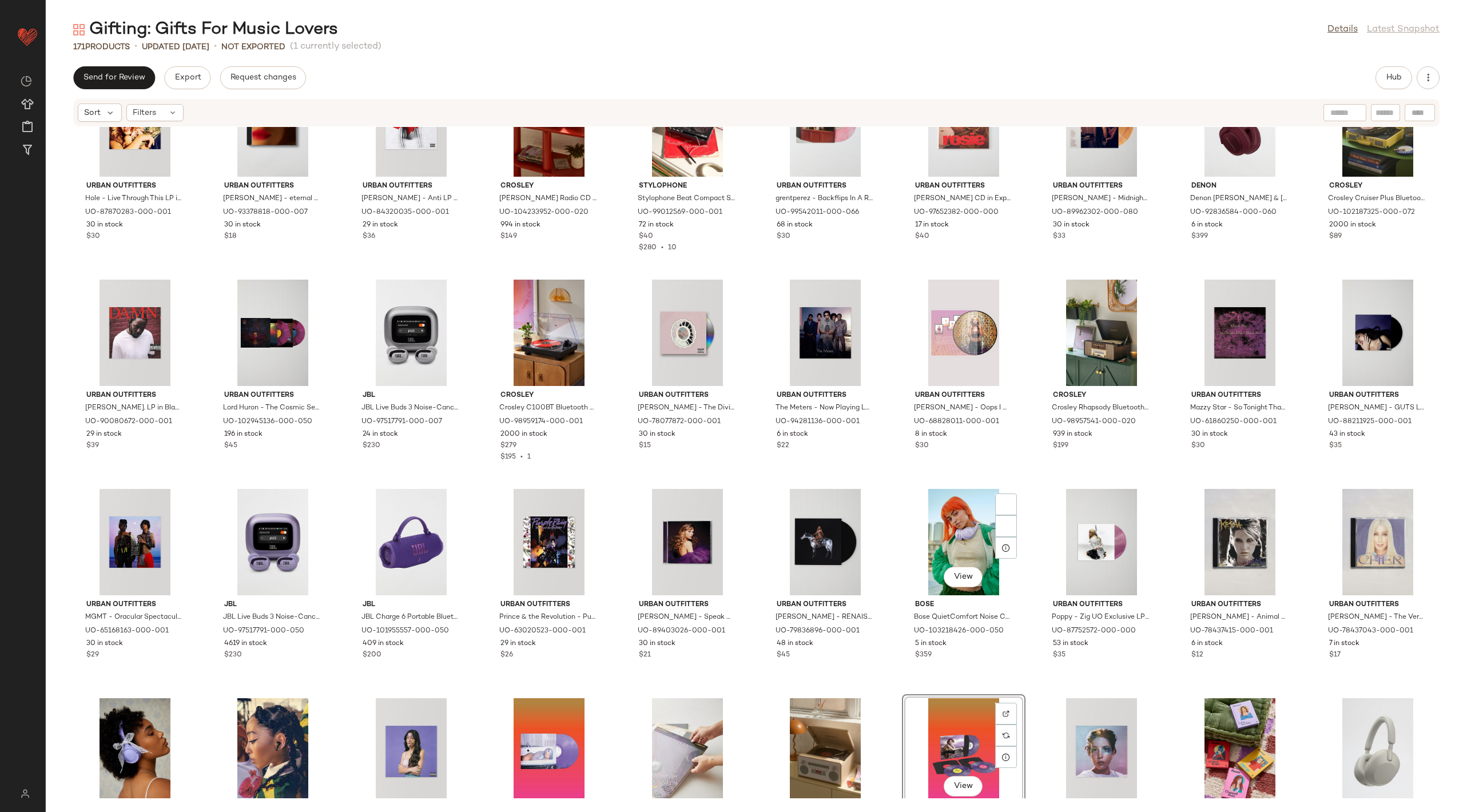
scroll to position [1256, 0]
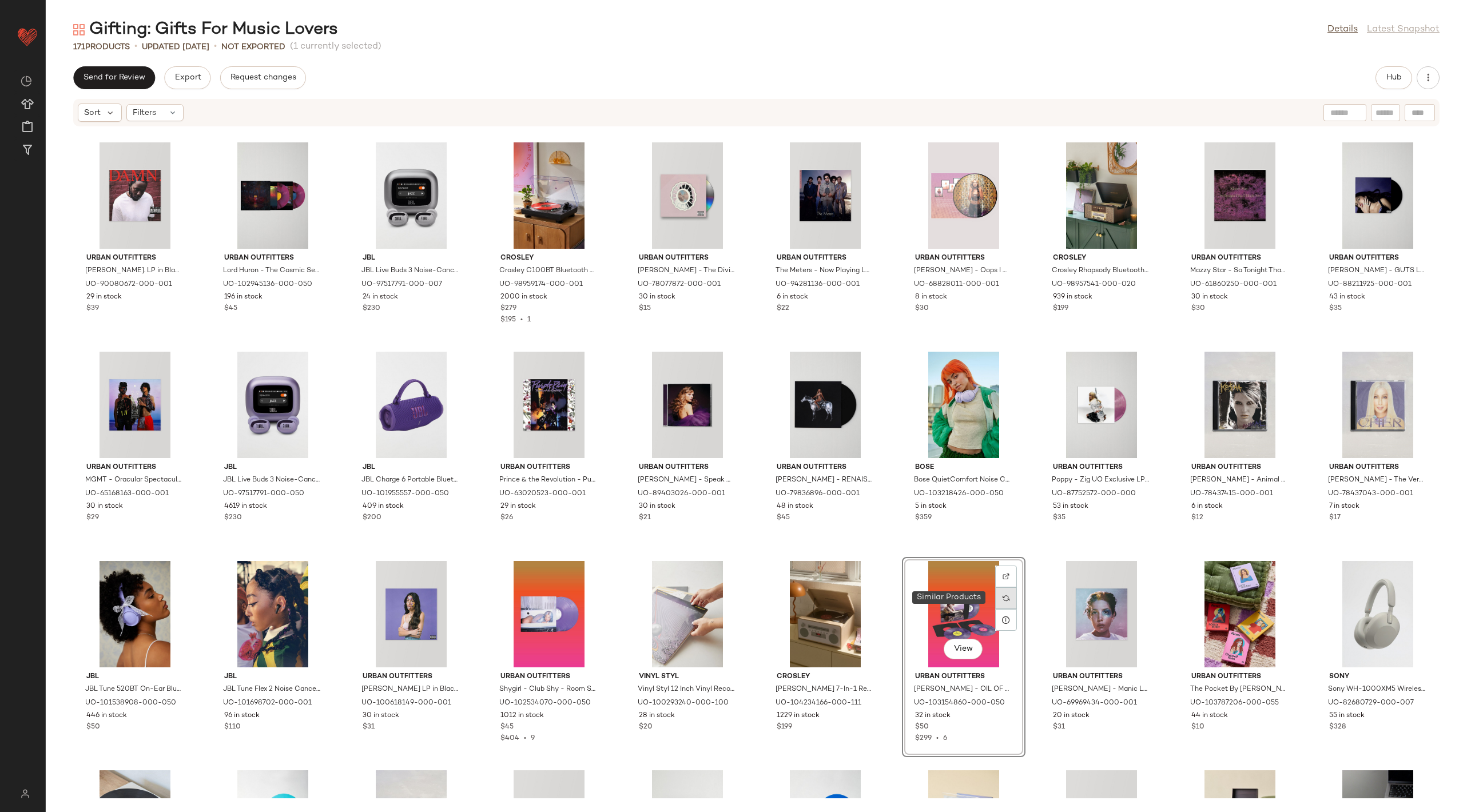
click at [1002, 601] on img at bounding box center [1005, 598] width 7 height 7
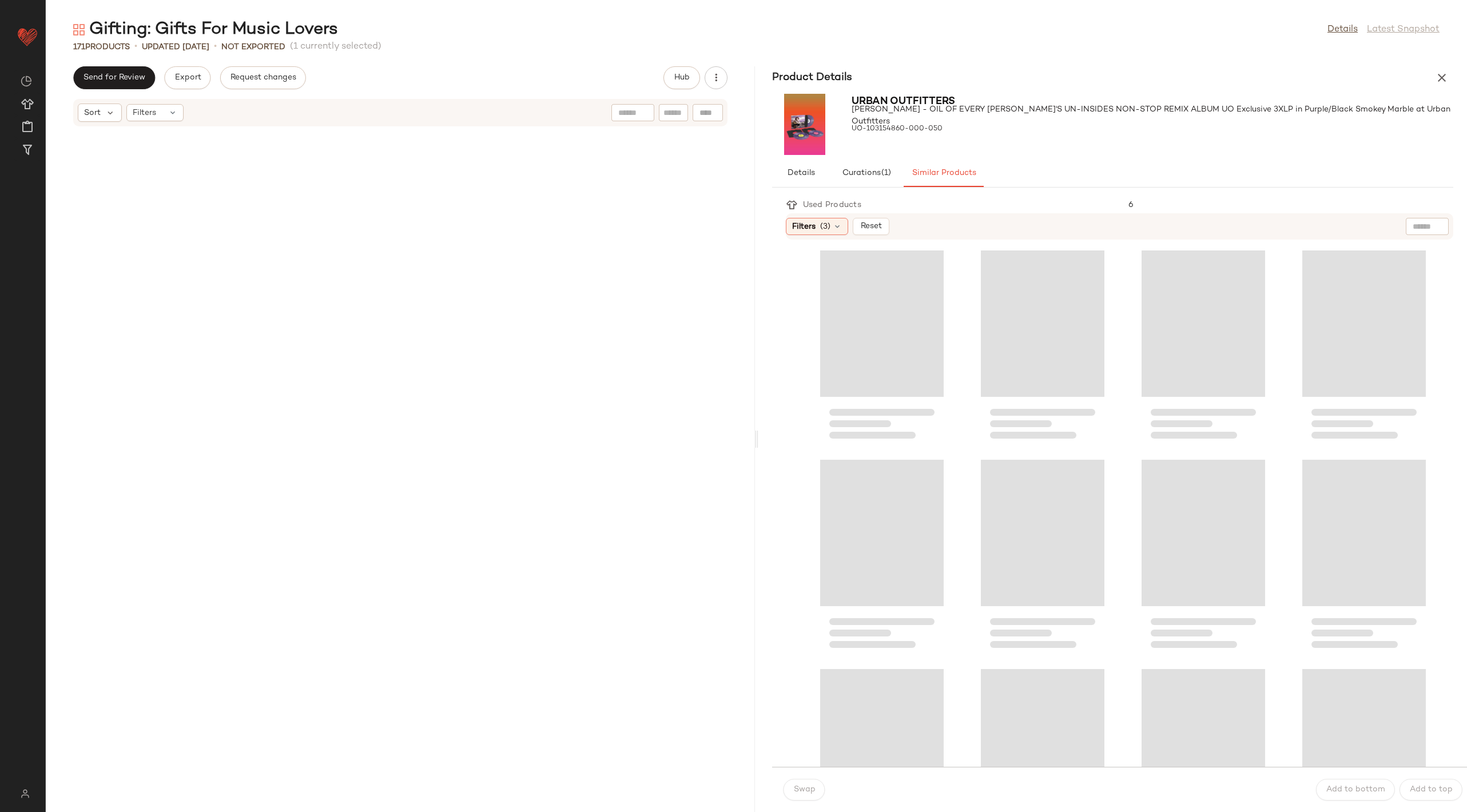
scroll to position [4185, 0]
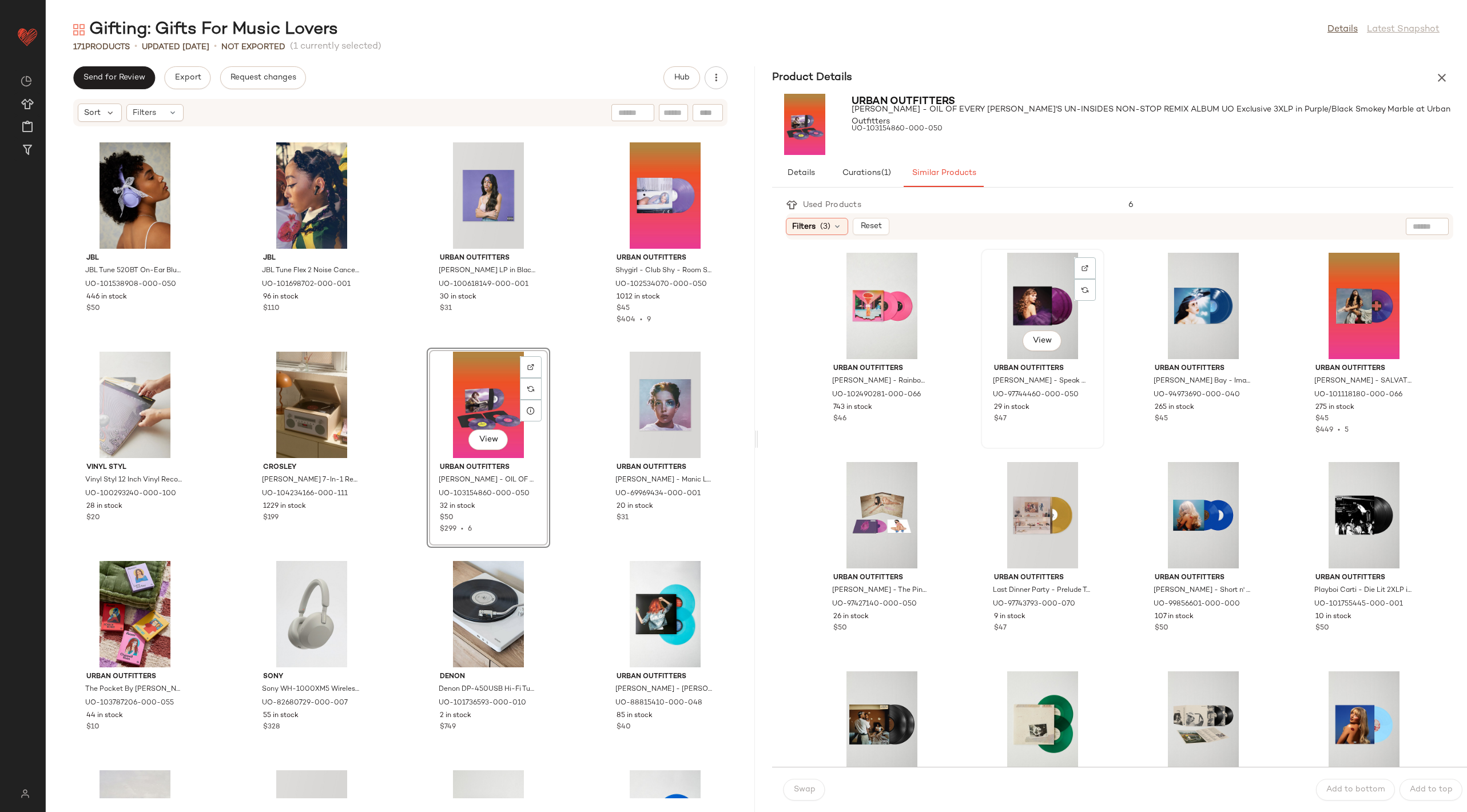
click at [1033, 309] on div "View" at bounding box center [1043, 305] width 116 height 106
click at [797, 795] on button "Swap" at bounding box center [804, 789] width 41 height 22
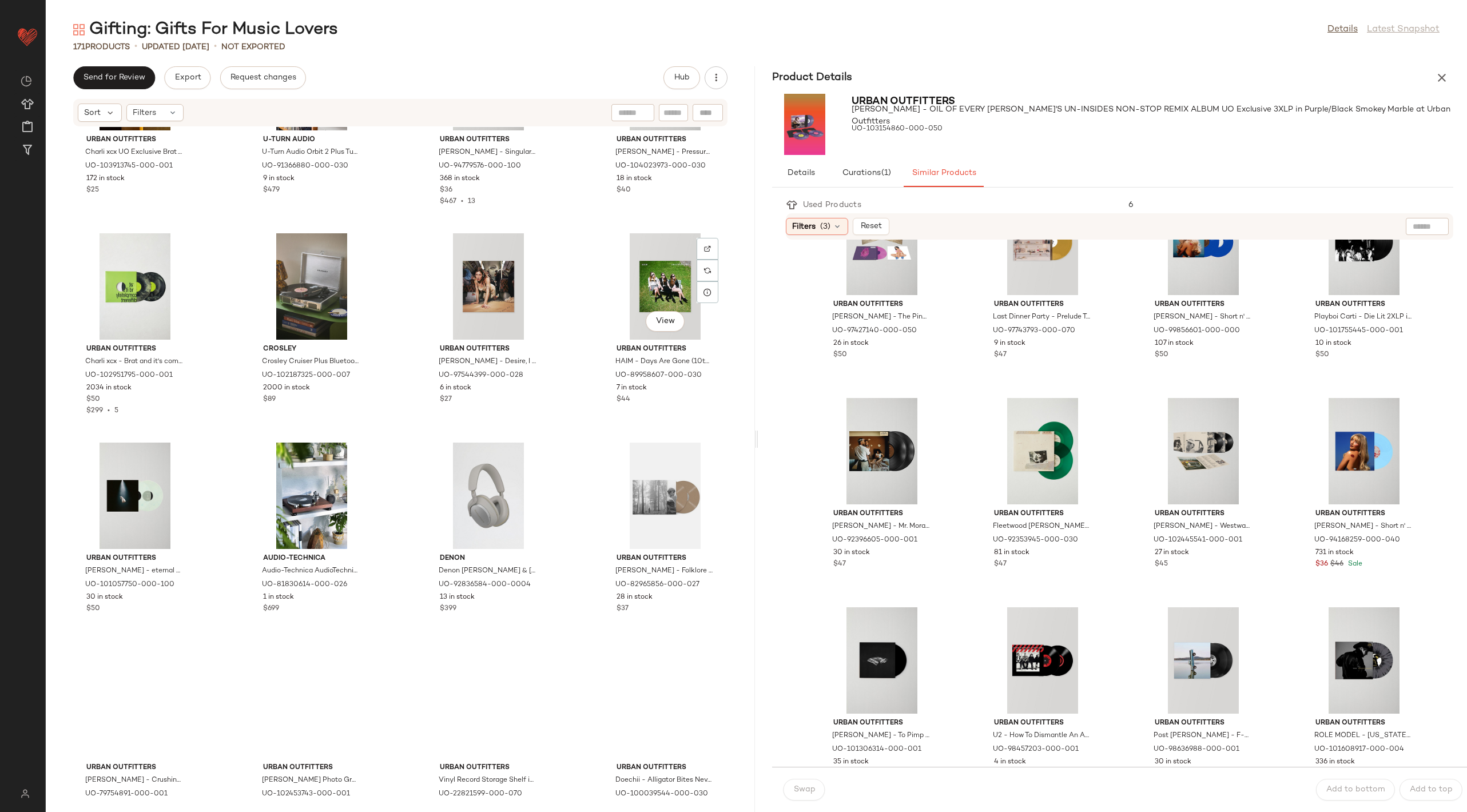
scroll to position [8329, 0]
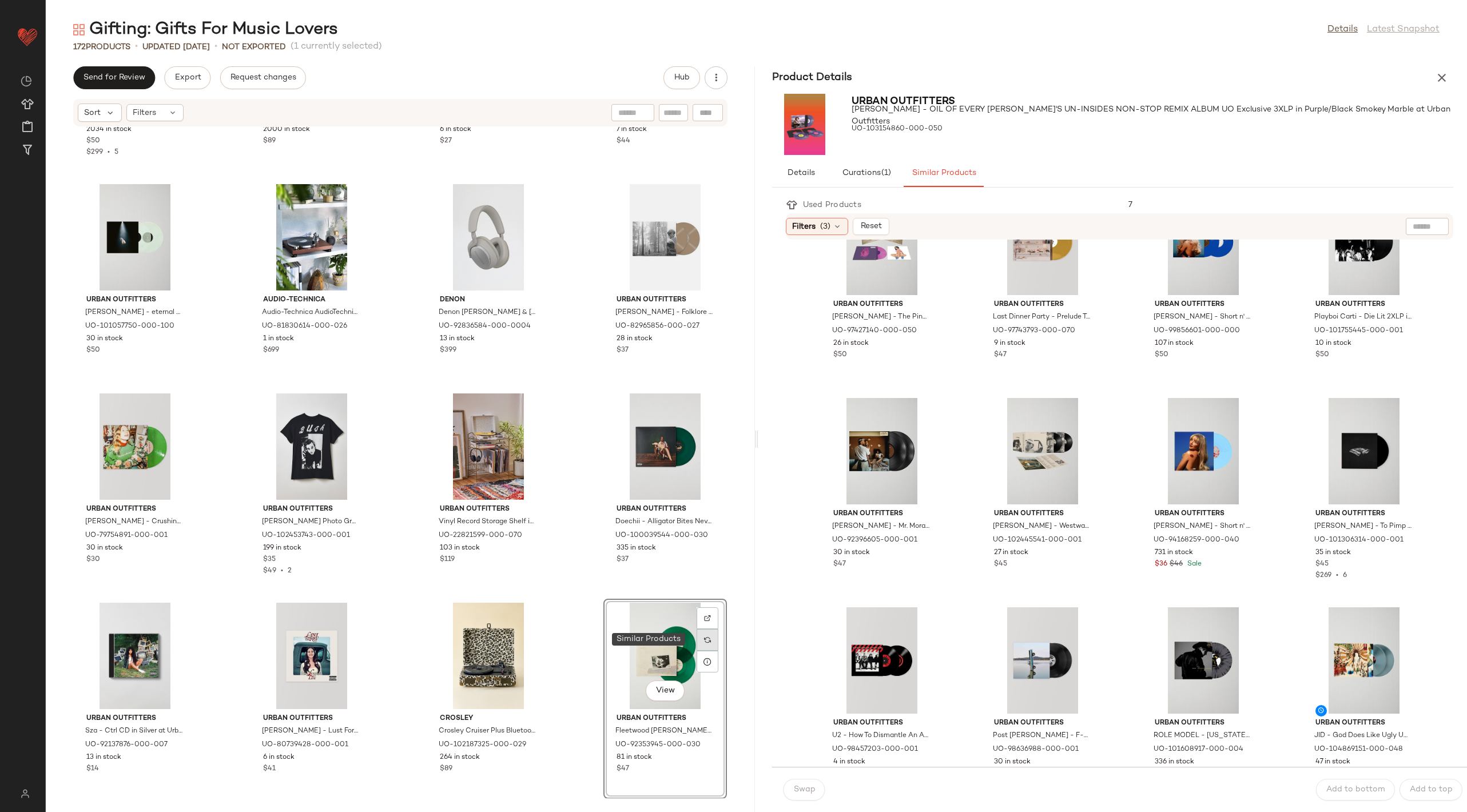
click at [703, 644] on div at bounding box center [707, 639] width 22 height 22
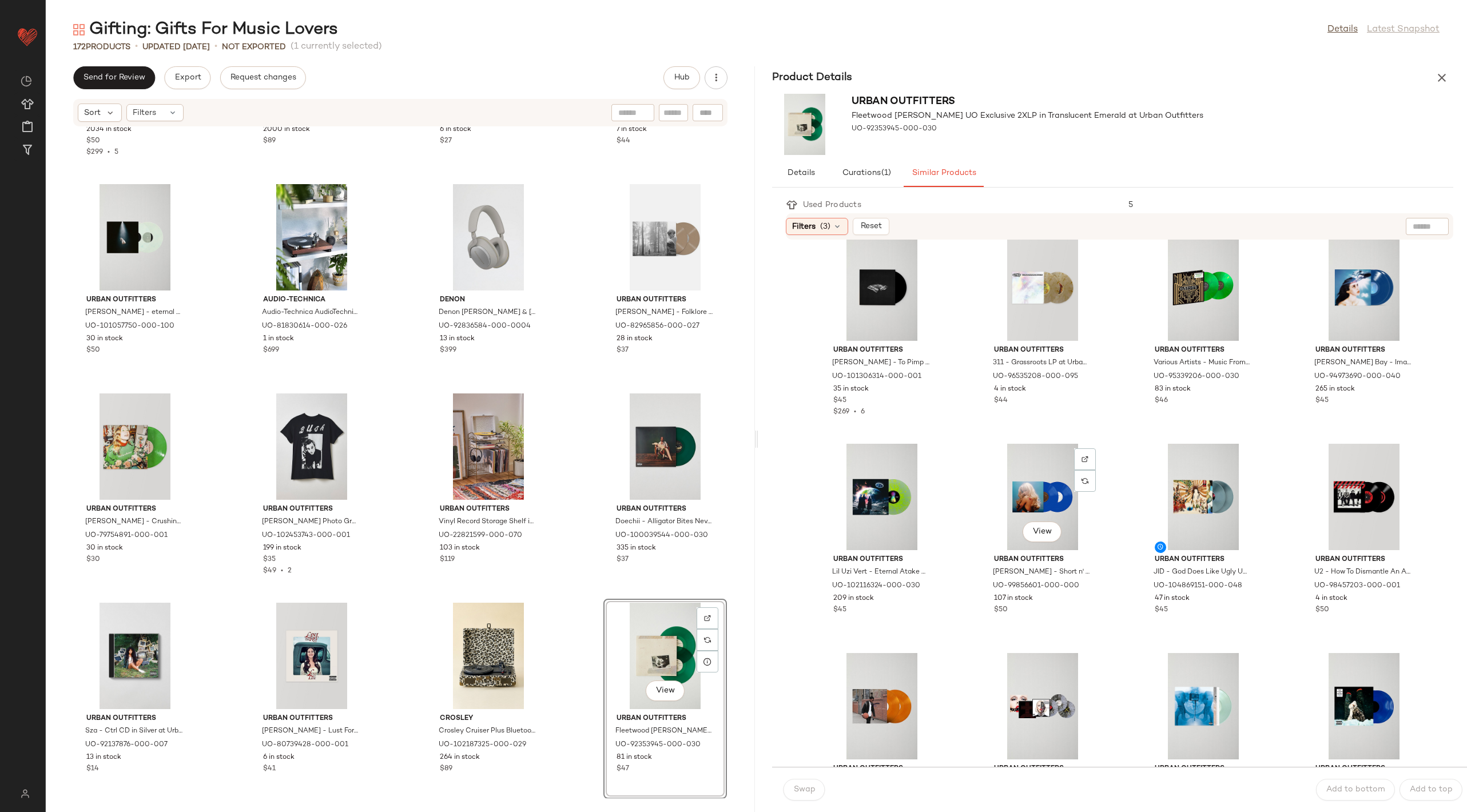
scroll to position [440, 0]
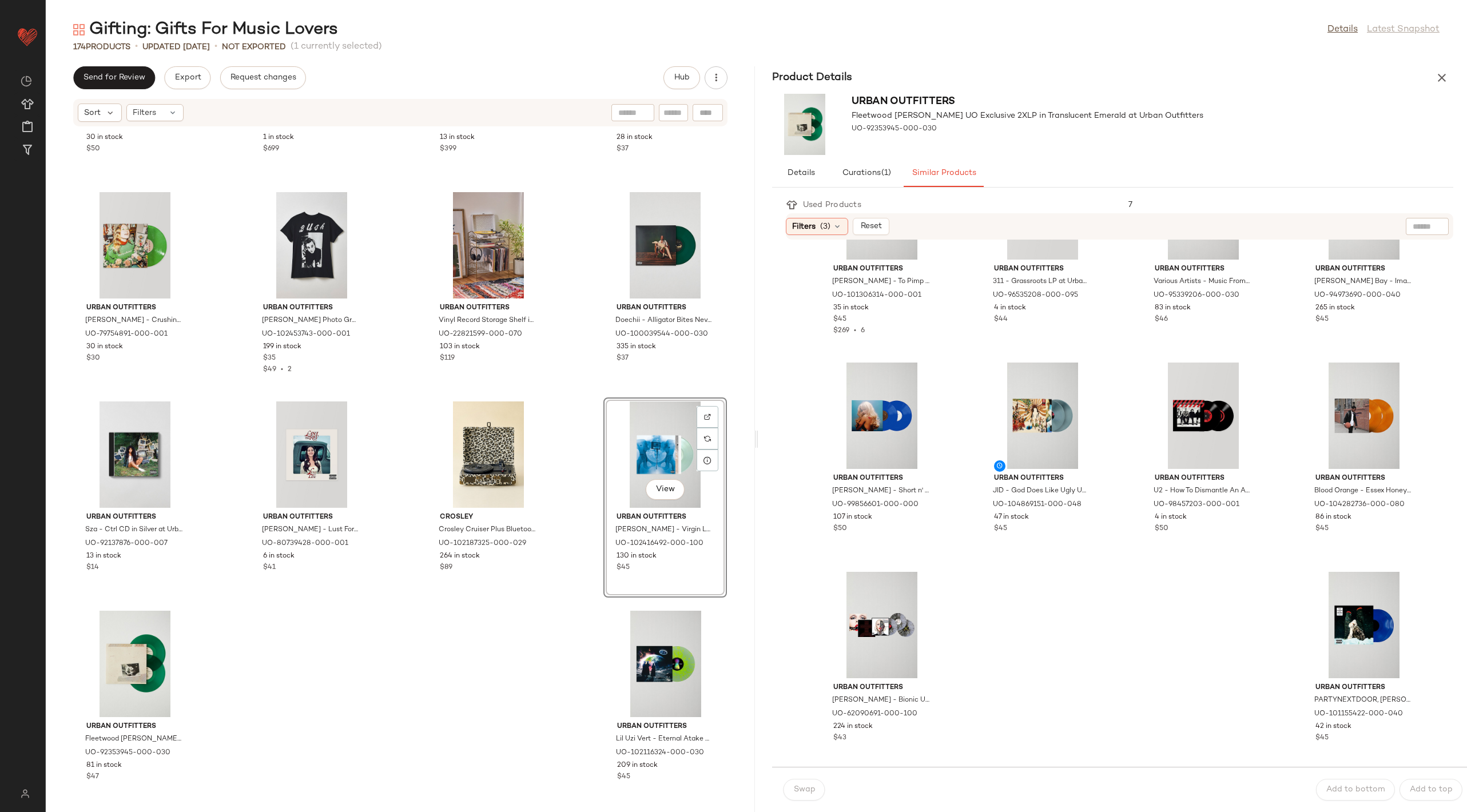
scroll to position [8537, 0]
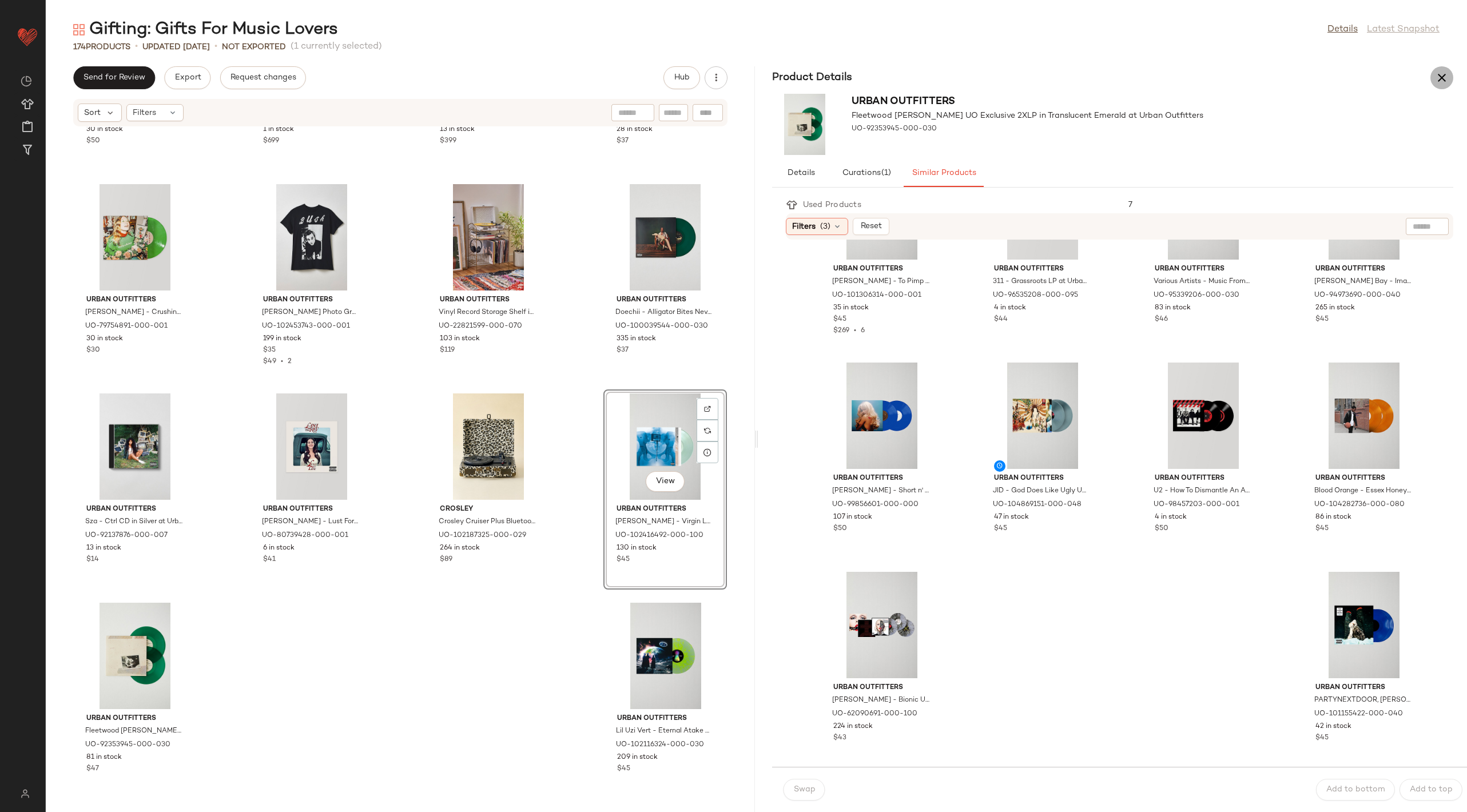
click at [1446, 79] on icon "button" at bounding box center [1442, 77] width 14 height 14
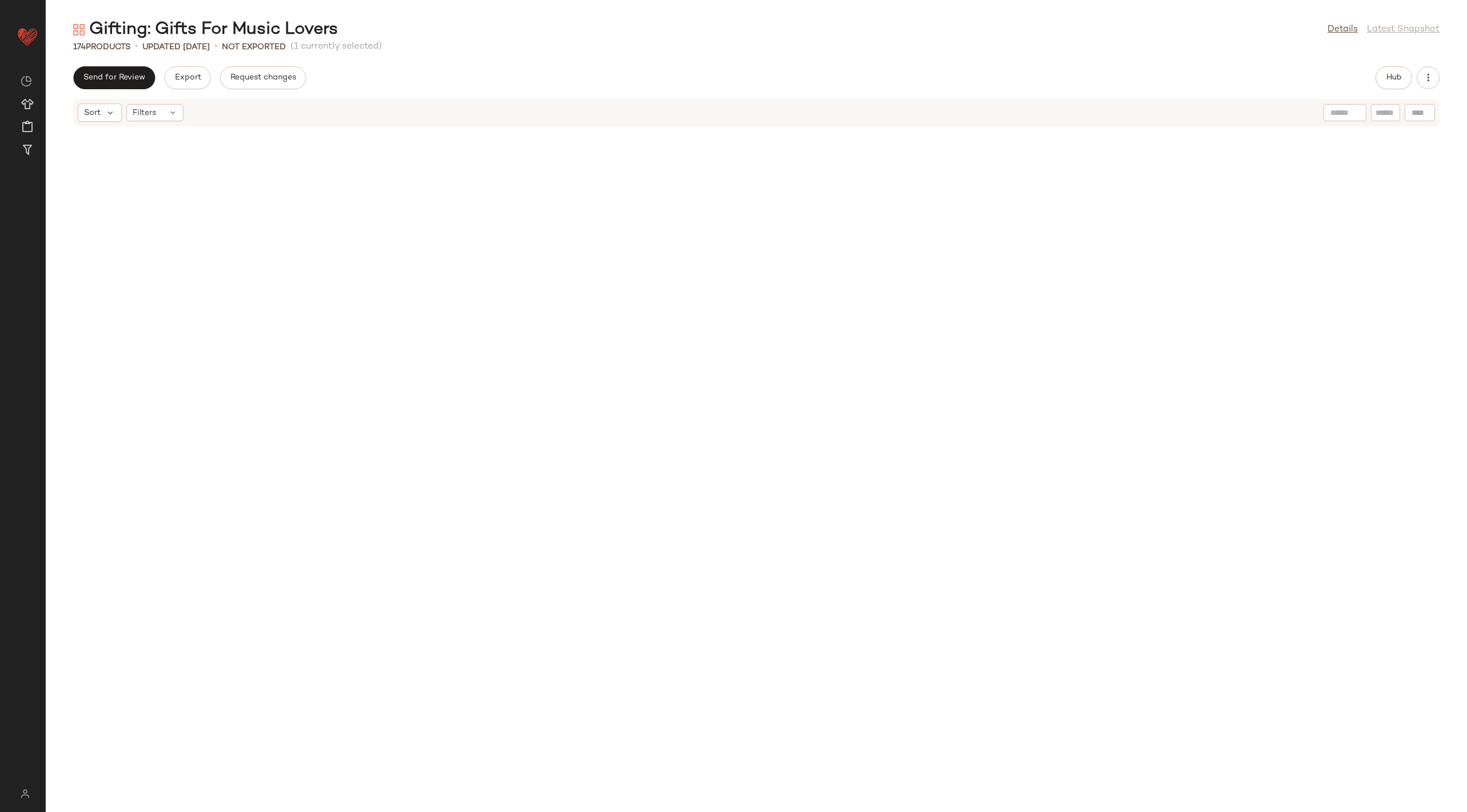
scroll to position [3097, 0]
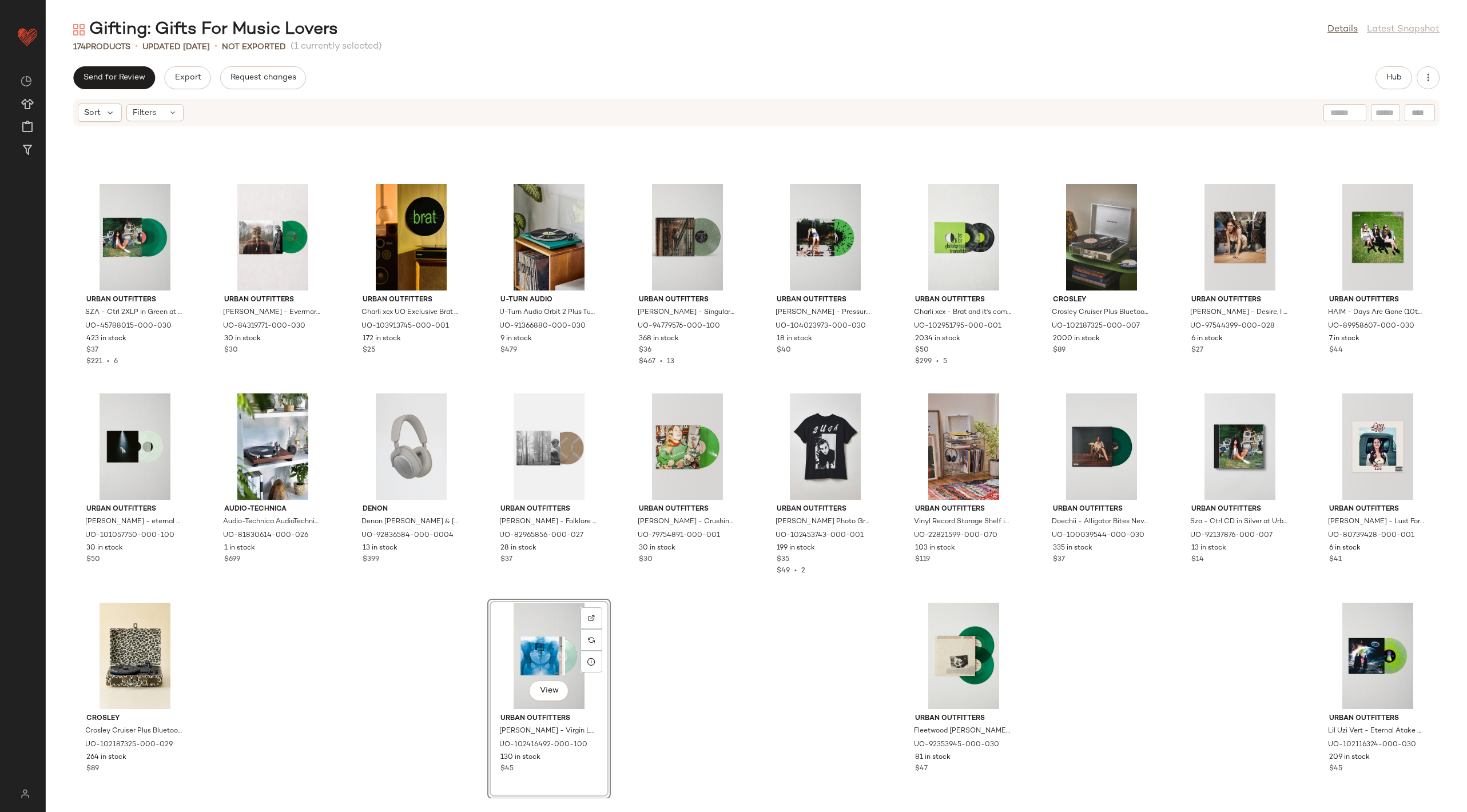
click at [1396, 65] on div "Gifting: Gifts For Music Lovers Details Latest Snapshot 174 Products • updated …" at bounding box center [757, 414] width 1422 height 793
click at [1397, 77] on span "Hub" at bounding box center [1394, 78] width 16 height 9
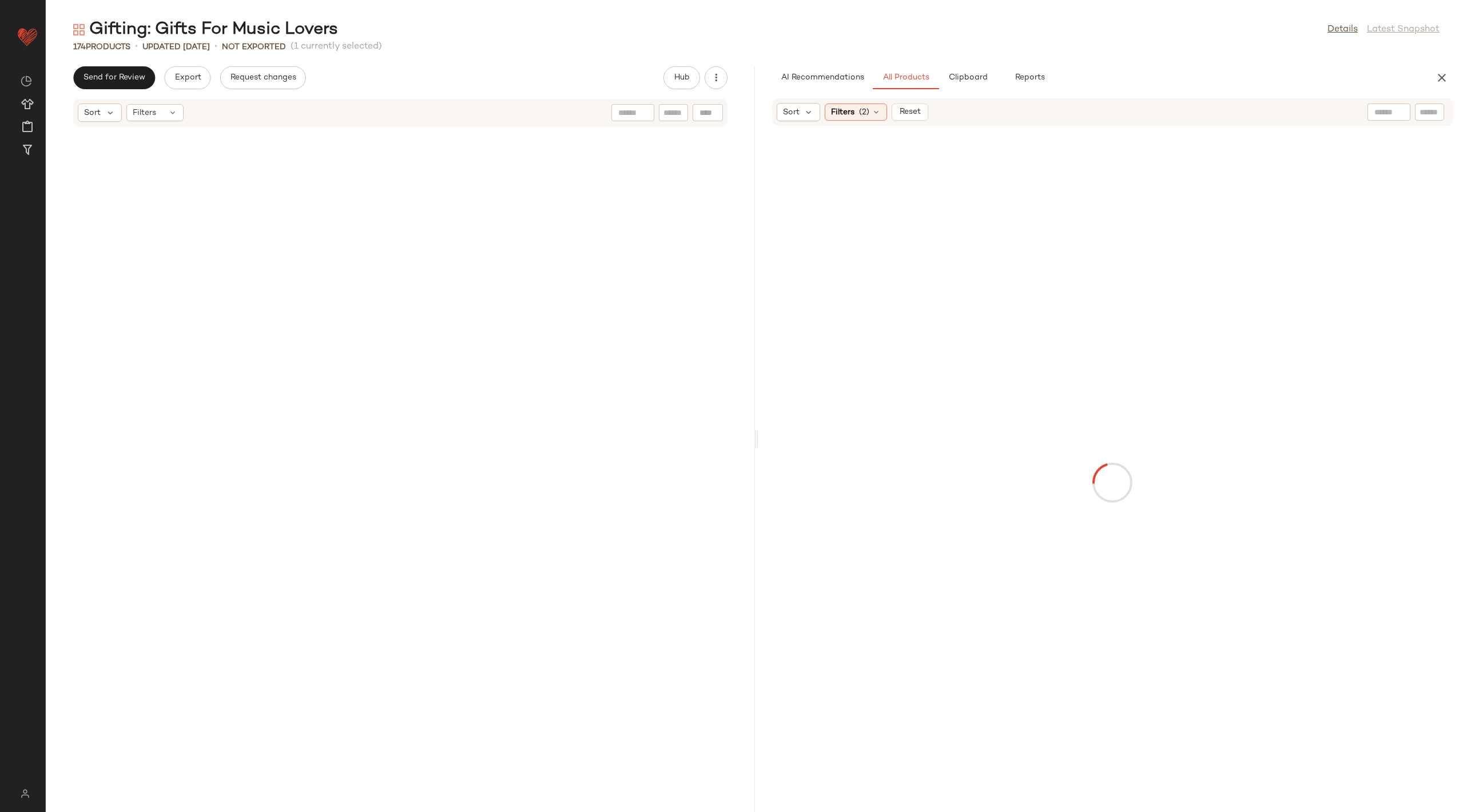
scroll to position [7533, 0]
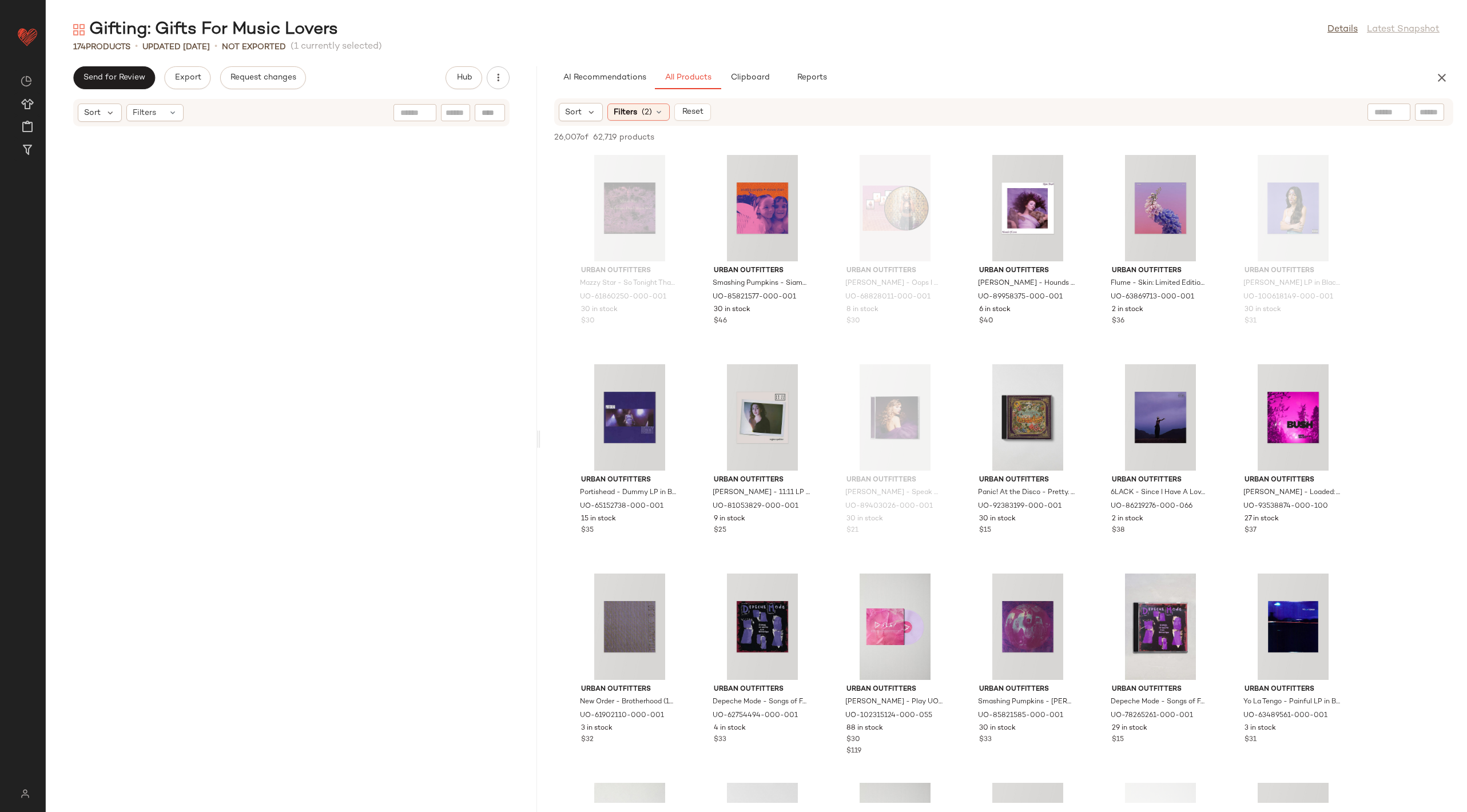
drag, startPoint x: 756, startPoint y: 441, endPoint x: 544, endPoint y: 446, distance: 212.1
click at [544, 446] on div "Gifting: Gifts For Music Lovers Details Latest Snapshot 174 Products • updated …" at bounding box center [757, 414] width 1422 height 793
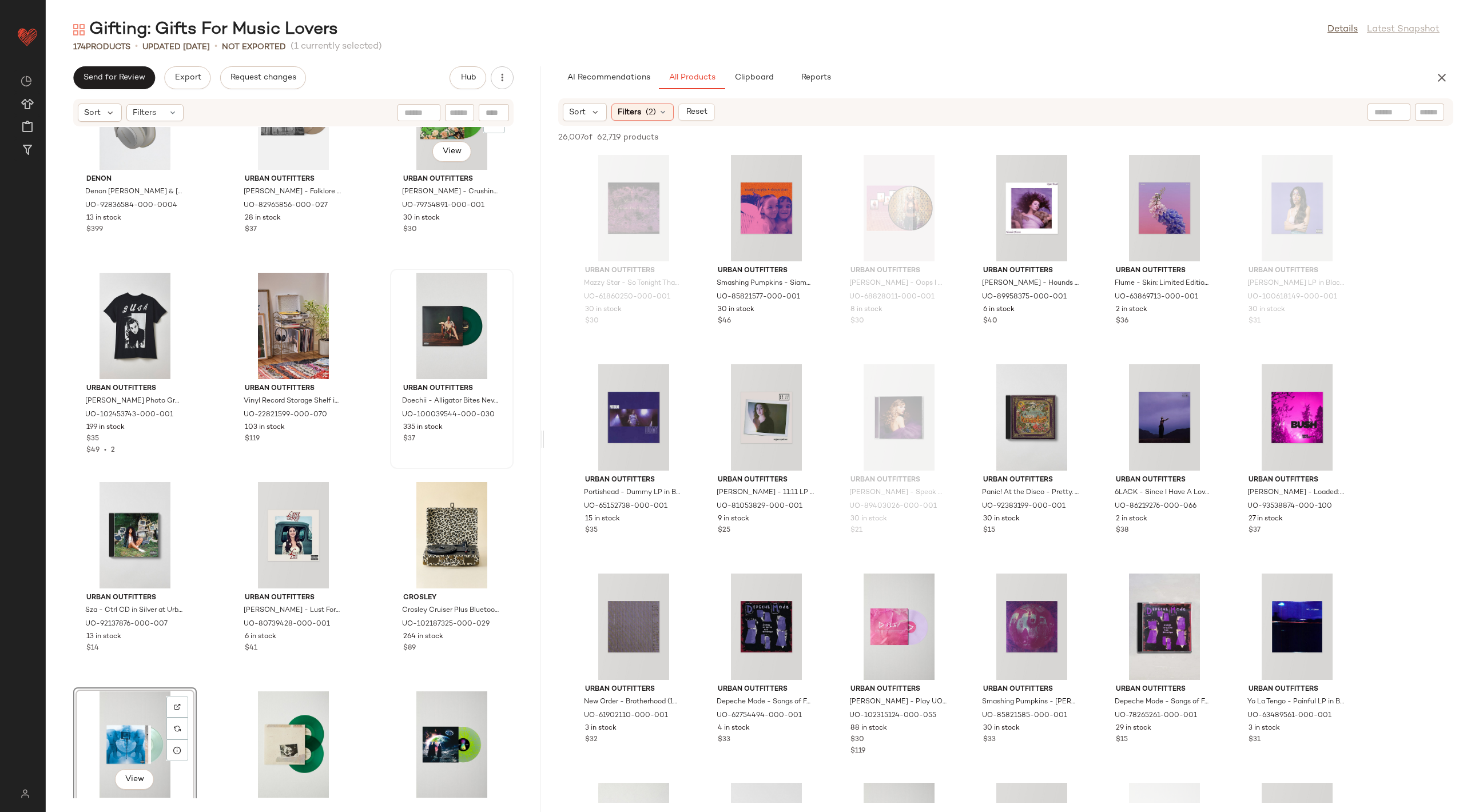
scroll to position [11467, 0]
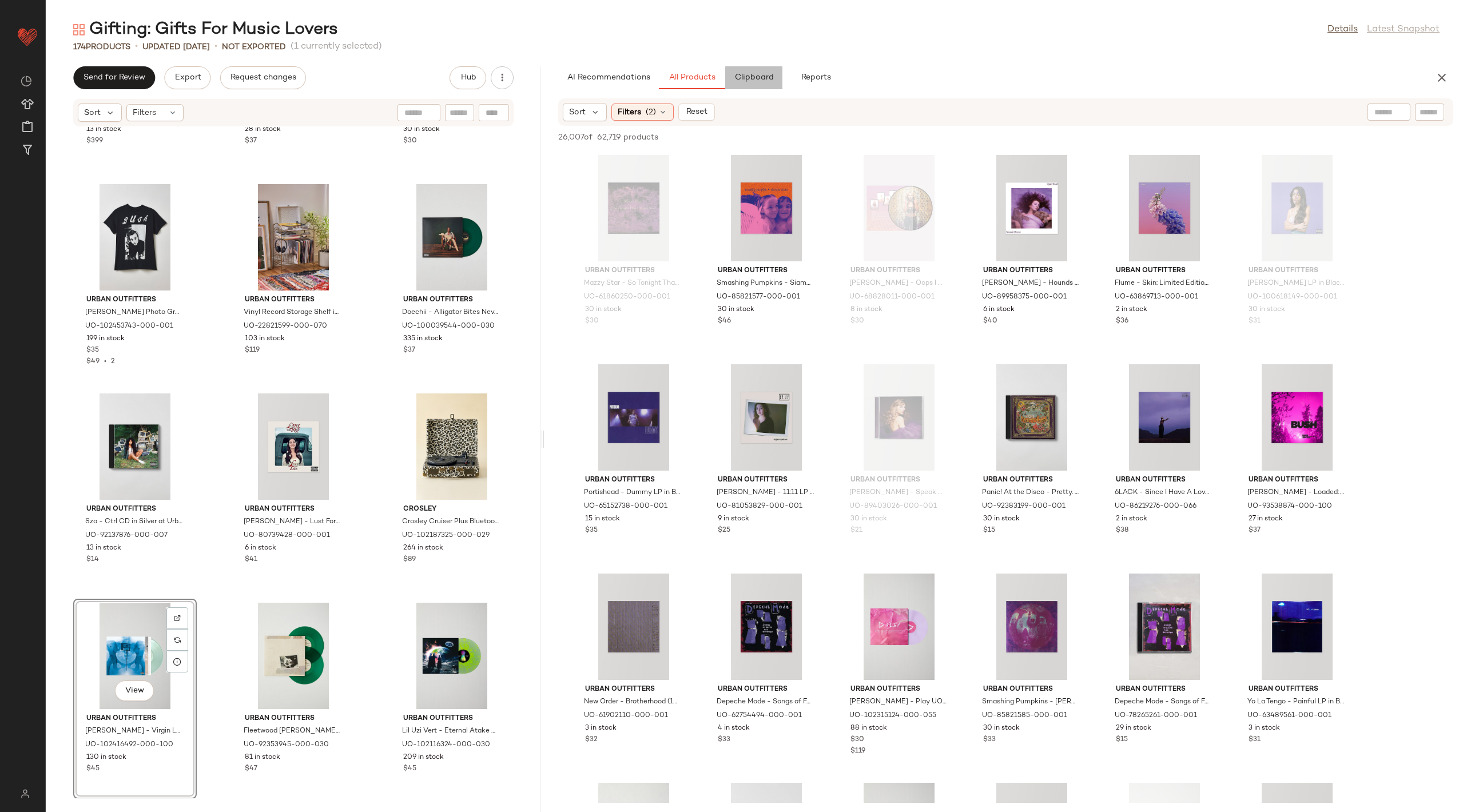
click at [748, 73] on span "Clipboard" at bounding box center [754, 78] width 39 height 9
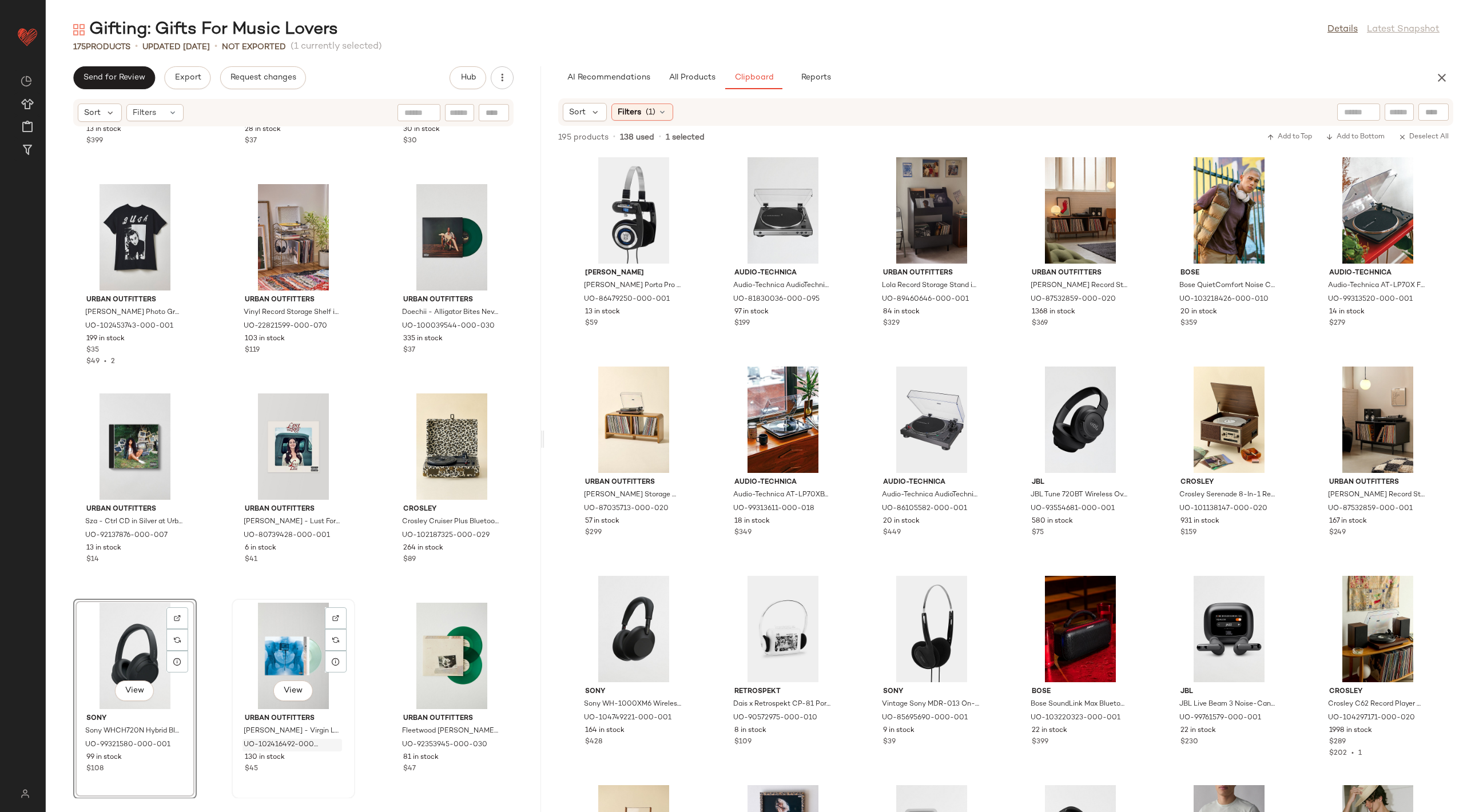
scroll to position [11676, 0]
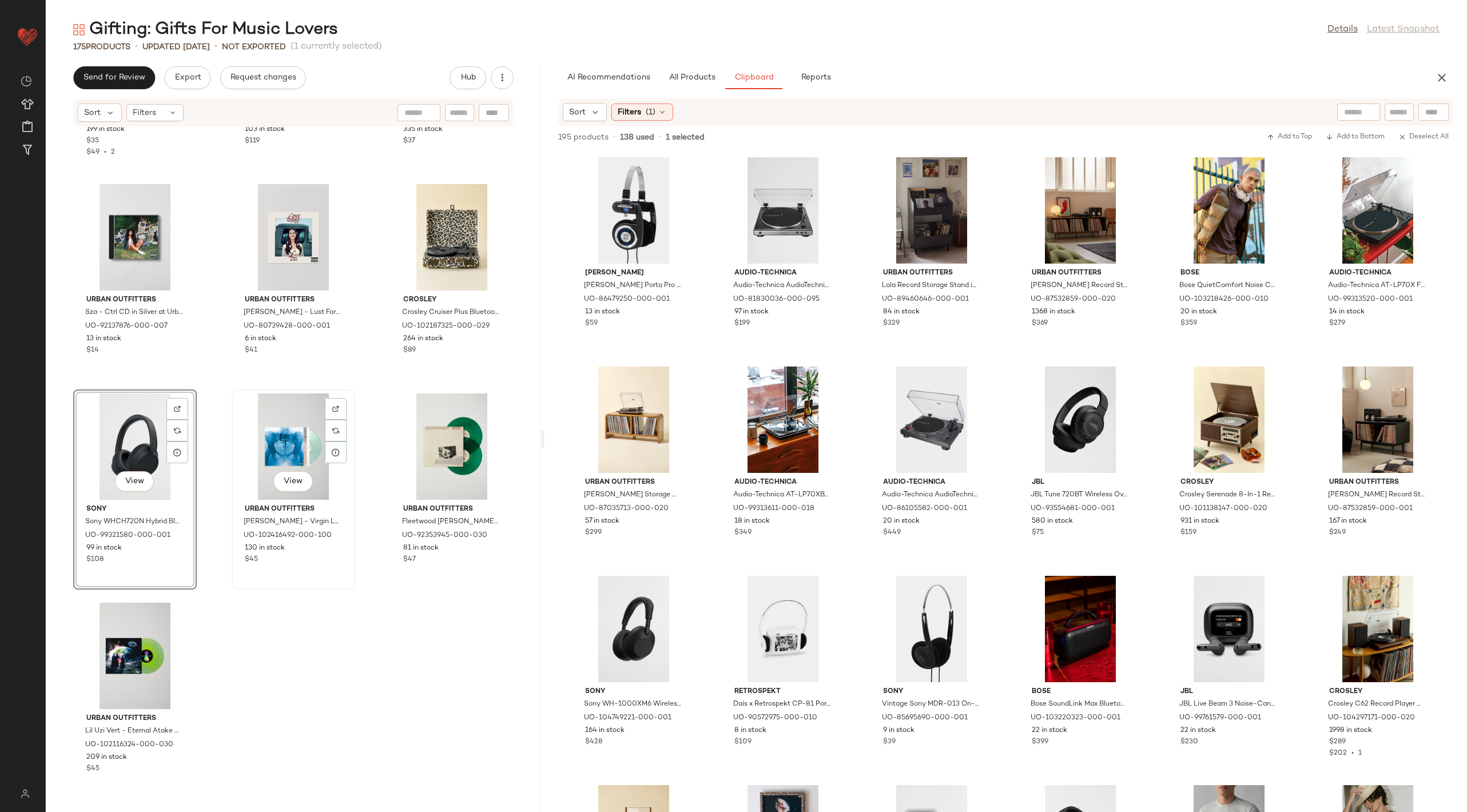
click at [280, 443] on div "View" at bounding box center [293, 446] width 116 height 106
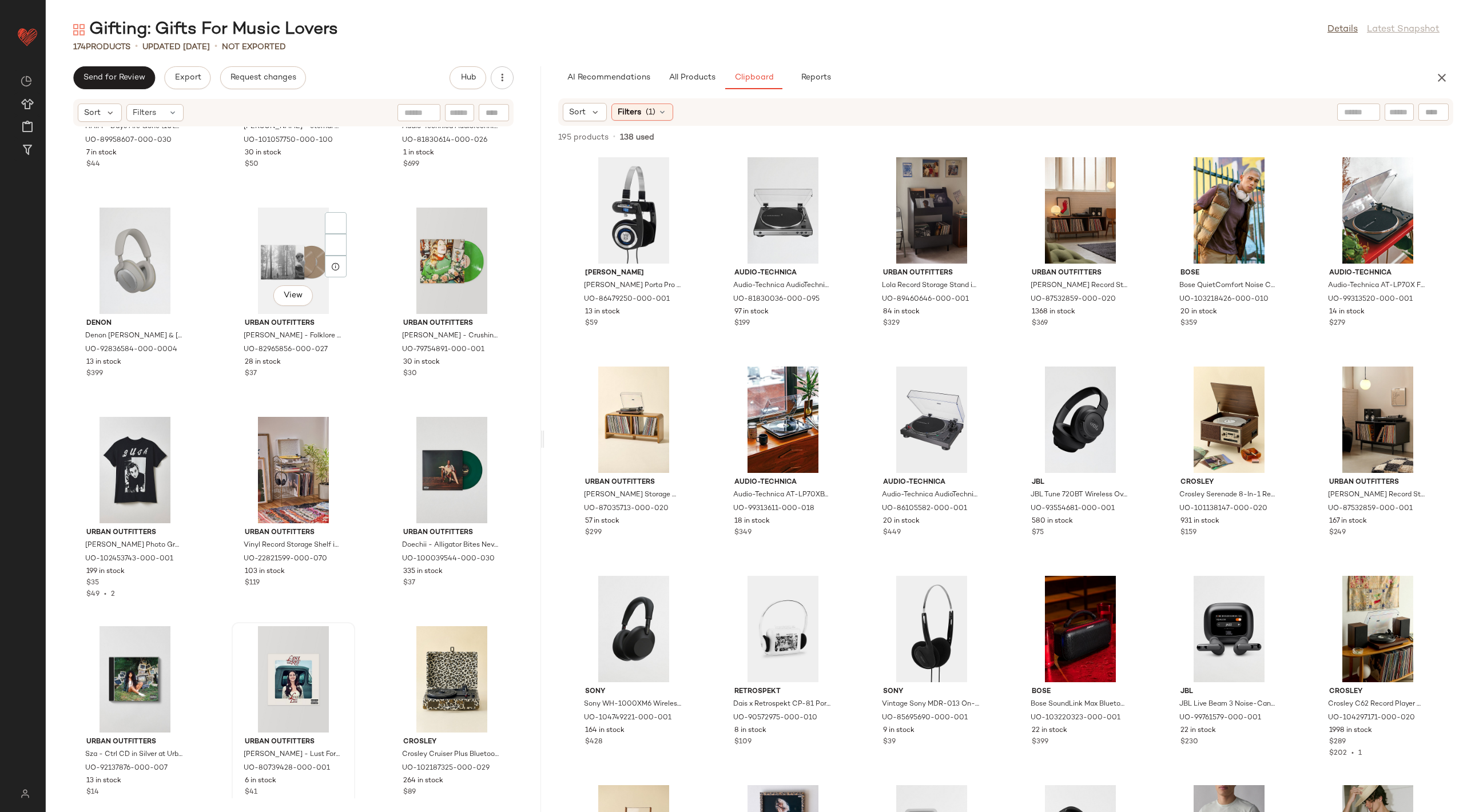
scroll to position [11189, 0]
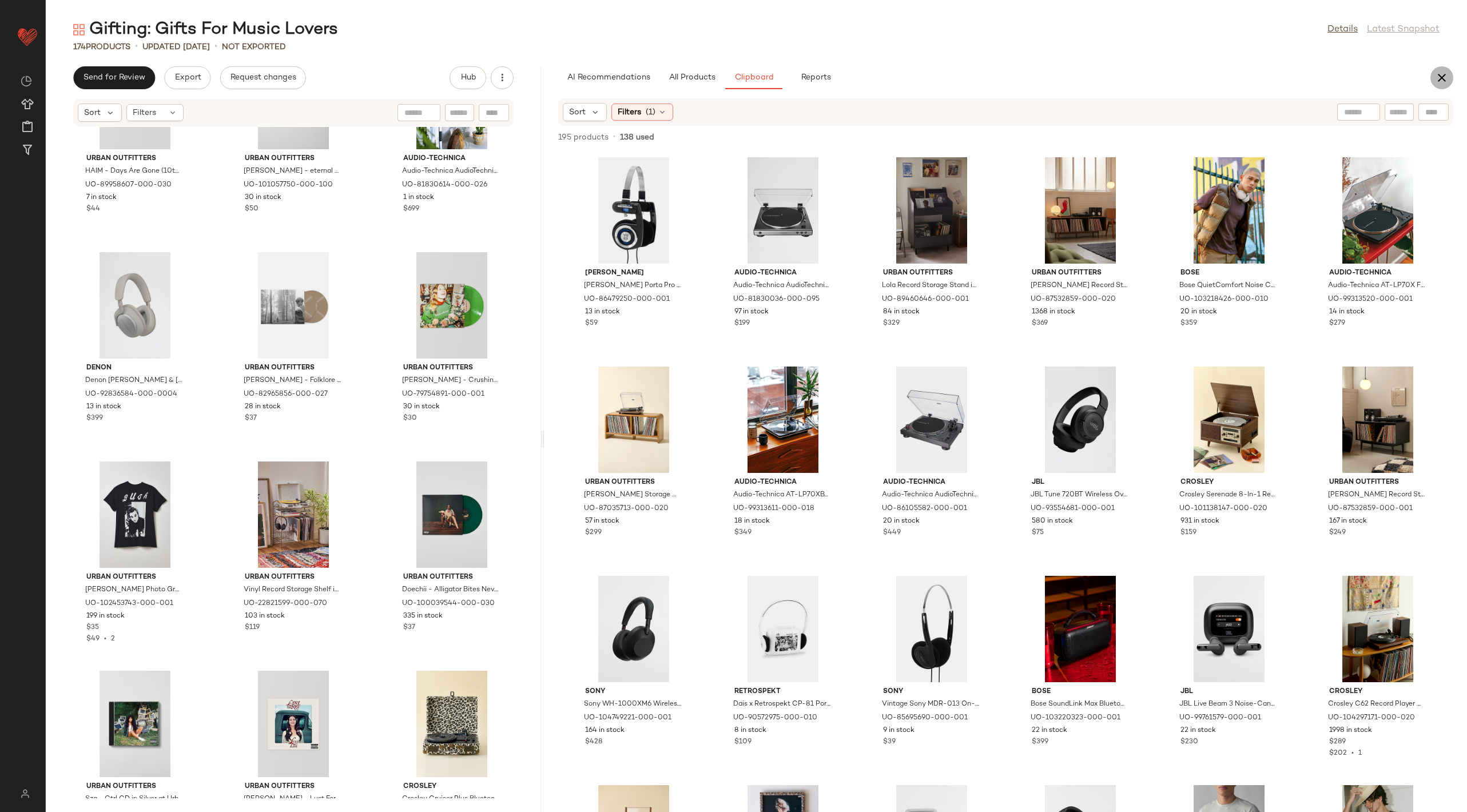
click at [1436, 75] on icon "button" at bounding box center [1442, 77] width 14 height 14
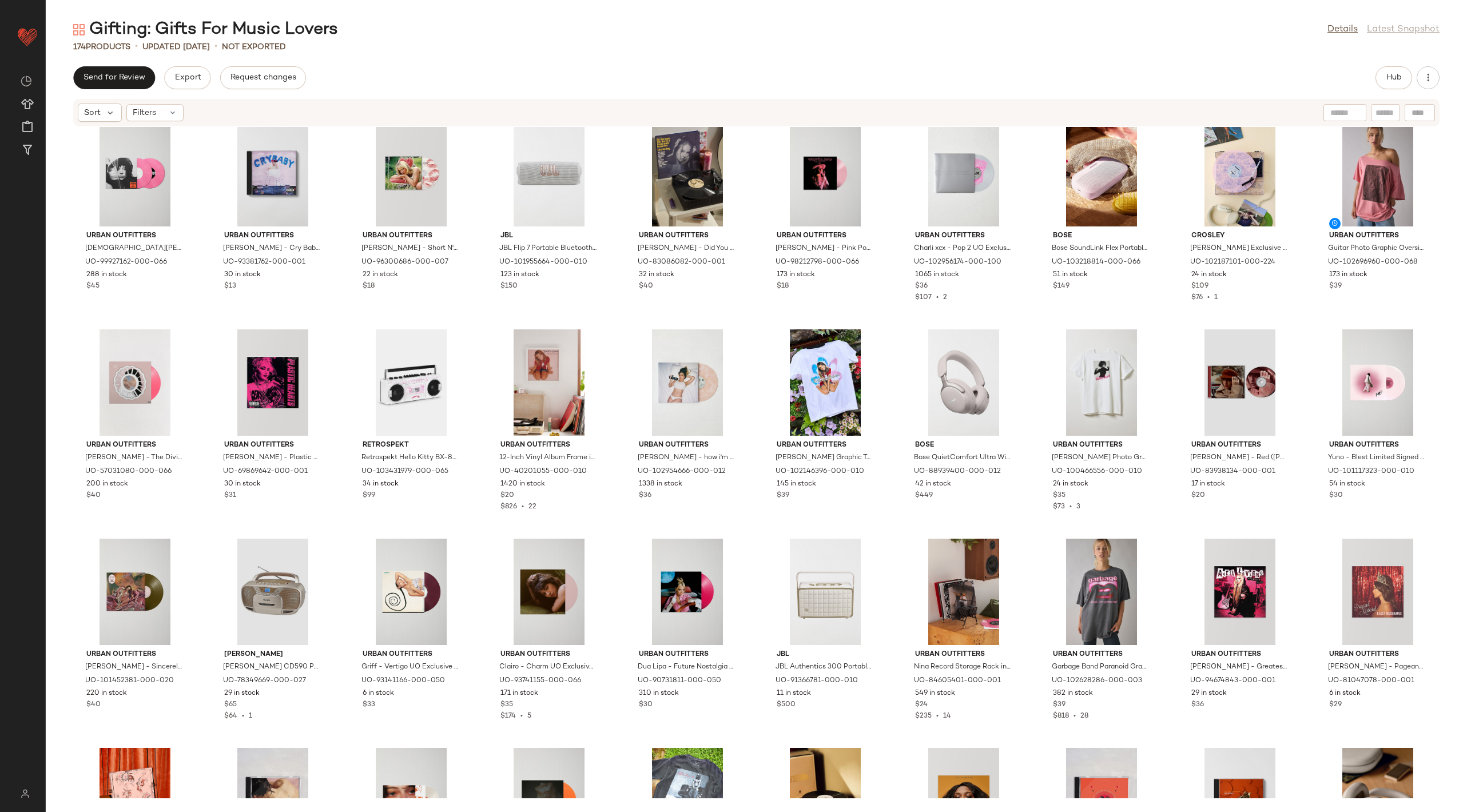
scroll to position [0, 0]
